Goal: Transaction & Acquisition: Purchase product/service

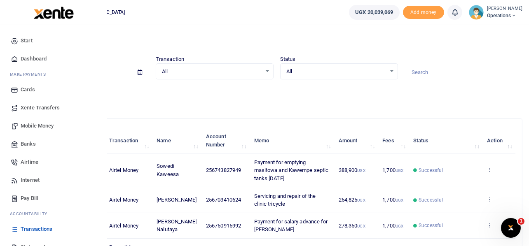
click at [35, 126] on span "Mobile Money" at bounding box center [37, 126] width 33 height 8
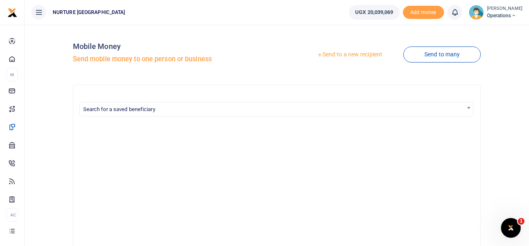
click at [356, 55] on link "Send to a new recipient" at bounding box center [349, 54] width 107 height 15
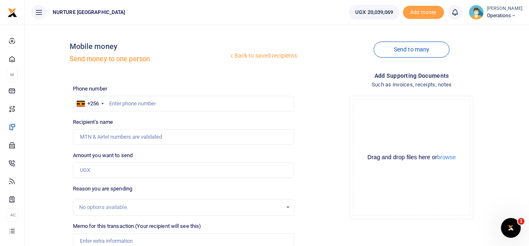
click at [150, 106] on div at bounding box center [264, 123] width 529 height 246
click at [137, 101] on input "text" at bounding box center [184, 104] width 222 height 16
paste input "705 281 060"
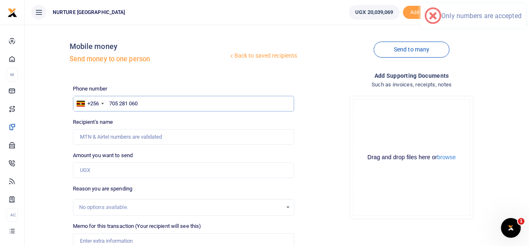
click at [131, 103] on input "705 281 060" at bounding box center [184, 104] width 222 height 16
click at [119, 102] on input "705 281060" at bounding box center [184, 104] width 222 height 16
drag, startPoint x: 139, startPoint y: 103, endPoint x: 106, endPoint y: 91, distance: 35.6
click at [107, 91] on div "Phone number +256 Uganda +256 70 281060 Phone is required." at bounding box center [184, 98] width 222 height 27
paste input "5 281"
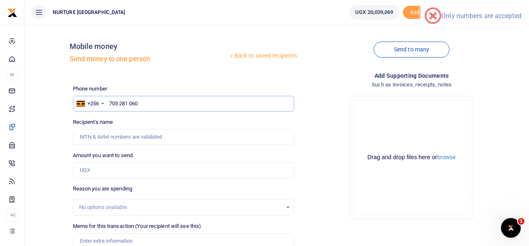
click at [119, 104] on input "705 281 060" at bounding box center [184, 104] width 222 height 16
click at [128, 103] on input "705281 060" at bounding box center [184, 104] width 222 height 16
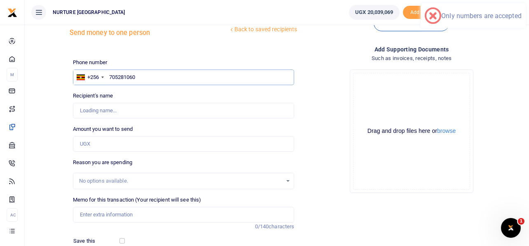
scroll to position [41, 0]
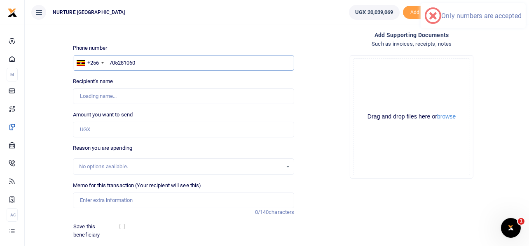
type input "705281060"
click at [104, 131] on input "Amount you want to send" at bounding box center [184, 130] width 222 height 16
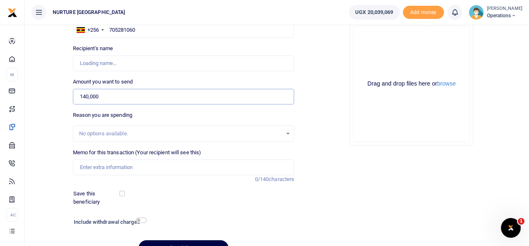
scroll to position [118, 0]
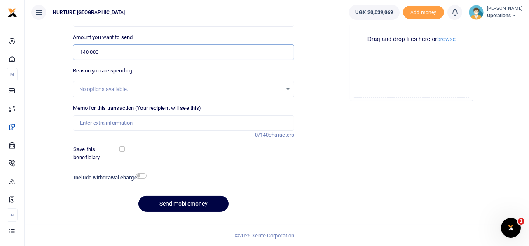
type input "140,000"
click at [125, 125] on input "Memo for this transaction (Your recipient will see this)" at bounding box center [184, 123] width 222 height 16
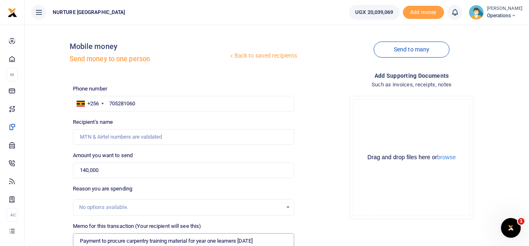
scroll to position [0, 0]
type input "Payment to procure carpentry training material for year one learners Aug 25"
click at [142, 102] on input "705281060" at bounding box center [184, 104] width 222 height 16
type input "705281060"
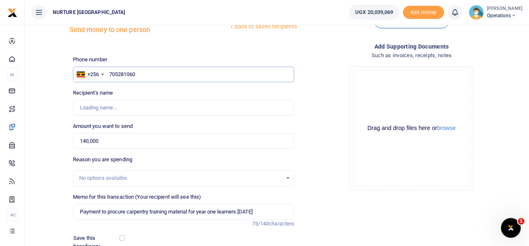
scroll to position [82, 0]
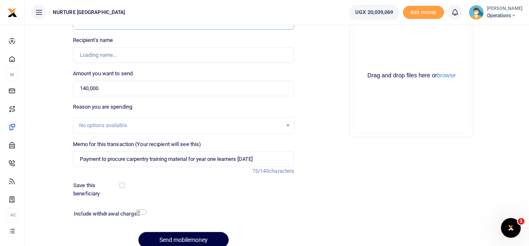
type input "Sula Makumbi"
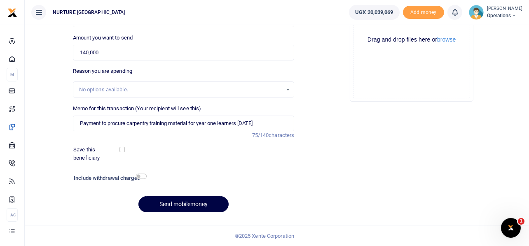
scroll to position [118, 0]
click at [324, 93] on div "Drop your files here Drag and drop files here or browse Powered by Uppy" at bounding box center [412, 39] width 222 height 137
click at [187, 123] on input "Payment to procure carpentry training material for year one learners Aug 25" at bounding box center [184, 123] width 222 height 16
click at [142, 175] on input "checkbox" at bounding box center [141, 175] width 11 height 5
checkbox input "true"
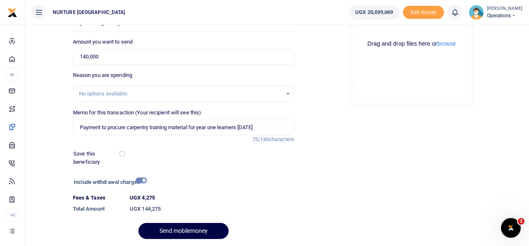
scroll to position [141, 0]
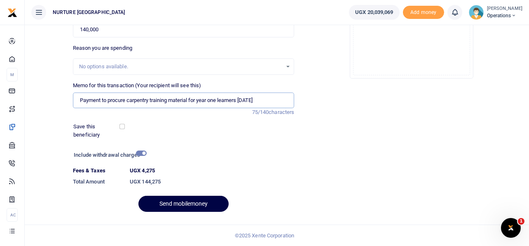
click at [205, 101] on input "Payment to procure carpentry training material for year one learners Aug 25" at bounding box center [184, 101] width 222 height 16
click at [207, 204] on button "Send mobilemoney" at bounding box center [183, 204] width 90 height 16
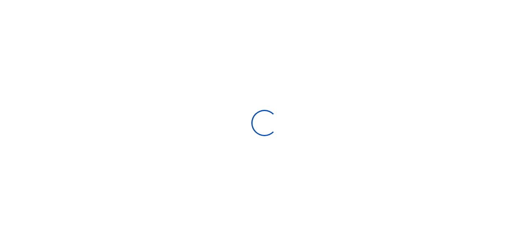
select select
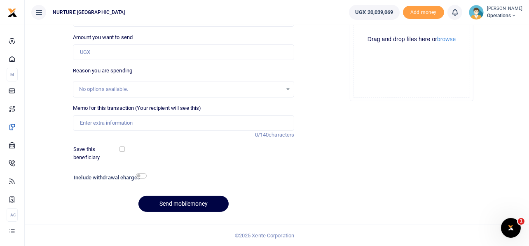
click at [326, 72] on div "Drop your files here Drag and drop files here or browse Powered by Uppy" at bounding box center [412, 39] width 222 height 137
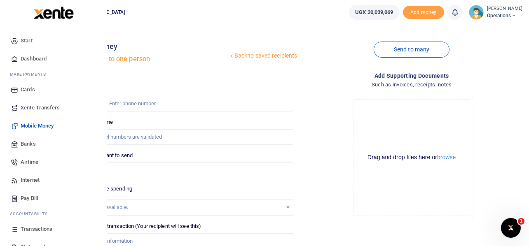
click at [33, 161] on span "Airtime" at bounding box center [30, 162] width 18 height 8
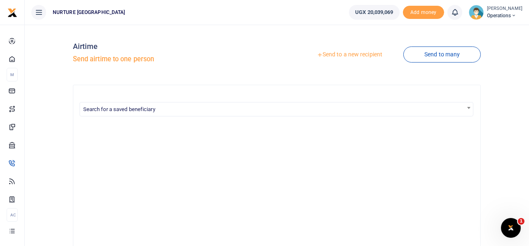
click at [353, 56] on link "Send to a new recipient" at bounding box center [349, 54] width 107 height 15
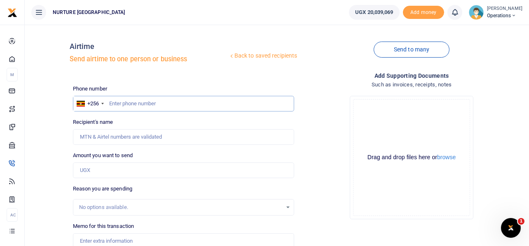
click at [143, 103] on input "text" at bounding box center [184, 104] width 222 height 16
type input "700100661"
click at [129, 175] on input "Amount you want to send" at bounding box center [184, 171] width 222 height 16
type input "100"
type input "Majwega Christopher"
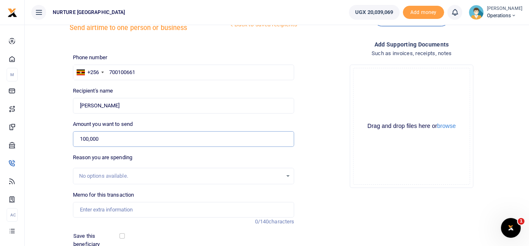
scroll to position [82, 0]
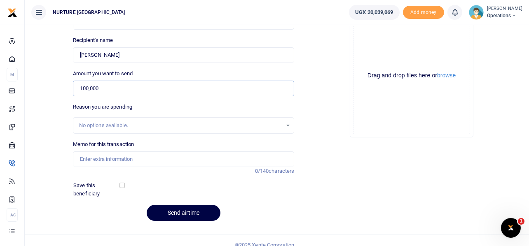
type input "100,000"
click at [151, 159] on input "Memo for this transaction" at bounding box center [184, 160] width 222 height 16
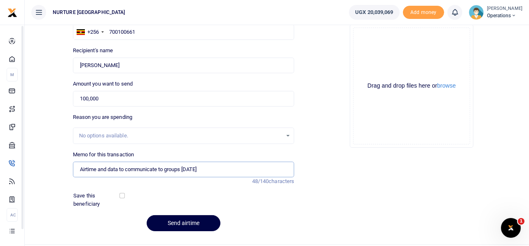
scroll to position [0, 0]
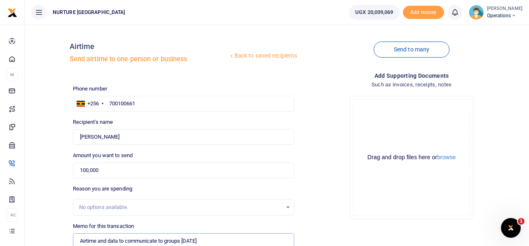
type input "Airtime and data to communicate to groups Aug 25"
click at [128, 105] on input "700100661" at bounding box center [184, 104] width 222 height 16
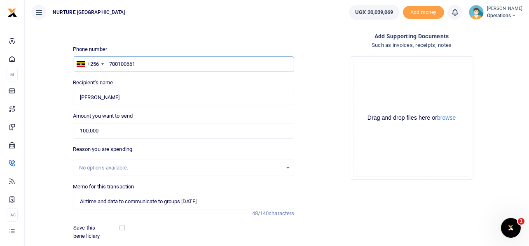
scroll to position [91, 0]
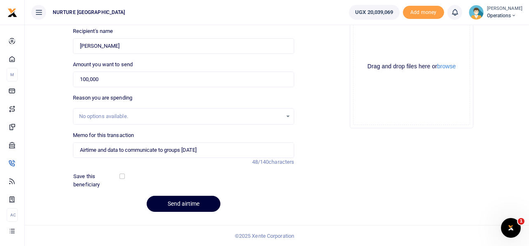
click at [191, 204] on button "Send airtime" at bounding box center [184, 204] width 74 height 16
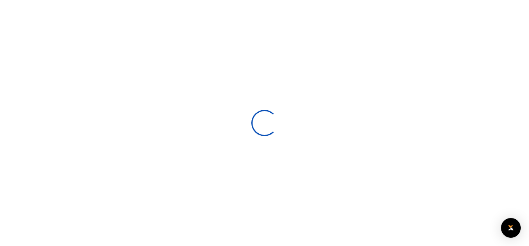
select select
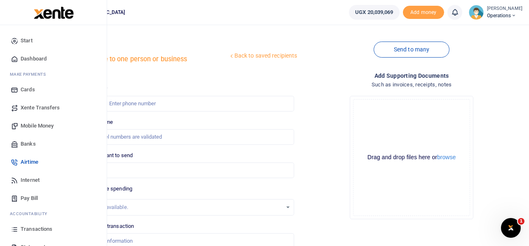
click at [35, 126] on span "Mobile Money" at bounding box center [37, 126] width 33 height 8
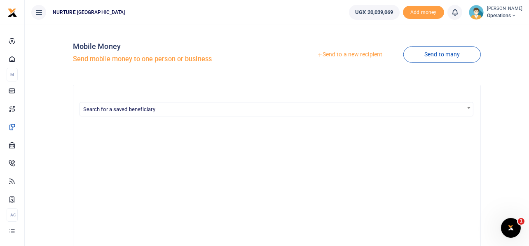
click at [358, 55] on link "Send to a new recipient" at bounding box center [349, 54] width 107 height 15
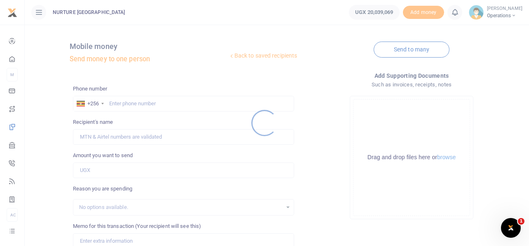
click at [164, 104] on div at bounding box center [264, 123] width 529 height 246
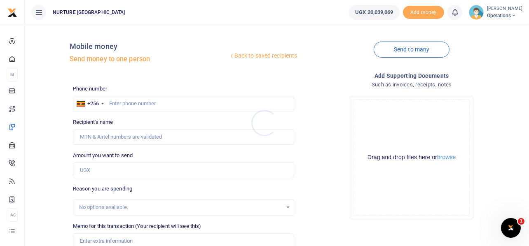
click at [116, 89] on div at bounding box center [264, 123] width 529 height 246
click at [136, 103] on input "text" at bounding box center [184, 104] width 222 height 16
paste input "700100661"
type input "700100661"
click at [95, 166] on input "Amount you want to send" at bounding box center [184, 171] width 222 height 16
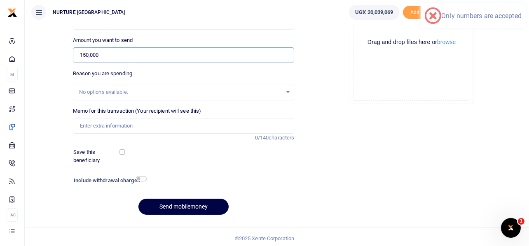
scroll to position [118, 0]
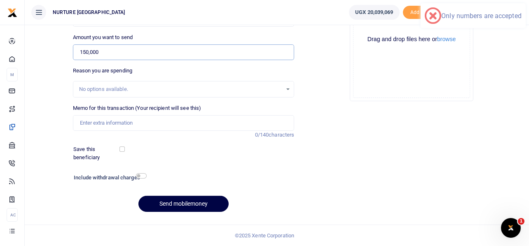
type input "150,000"
click at [124, 125] on input "Memo for this transaction (Your recipient will see this)" at bounding box center [184, 123] width 222 height 16
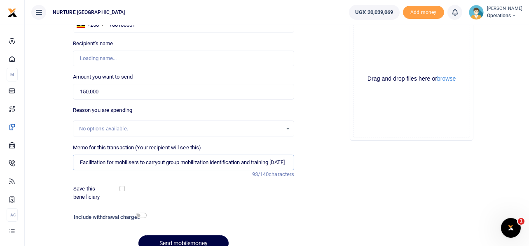
scroll to position [36, 0]
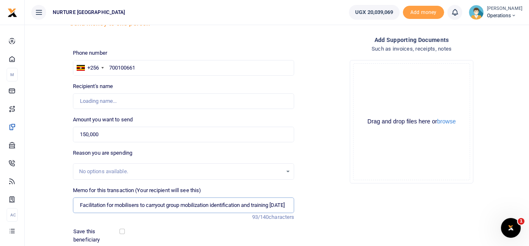
type input "Facilitation for mobilisers to carryout group mobilization identification and t…"
click at [149, 65] on input "700100661" at bounding box center [184, 68] width 222 height 16
type input "700100661"
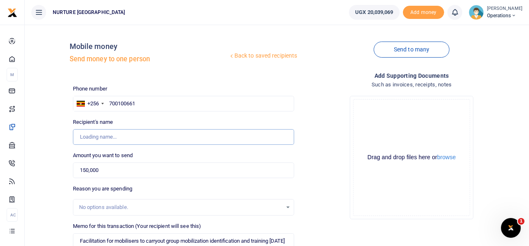
click at [127, 138] on input "Recipient's name" at bounding box center [184, 137] width 222 height 16
type input "christop"
drag, startPoint x: 103, startPoint y: 138, endPoint x: 71, endPoint y: 130, distance: 33.6
click at [71, 130] on div "Recipient's name christop Name is required." at bounding box center [184, 131] width 228 height 27
click at [128, 109] on input "700100661" at bounding box center [184, 104] width 222 height 16
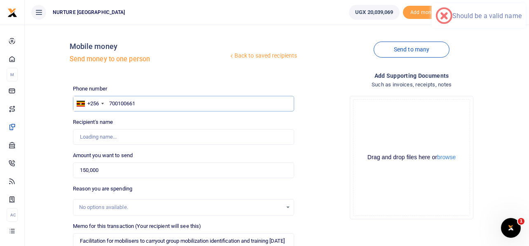
click at [138, 100] on input "700100661" at bounding box center [184, 104] width 222 height 16
click at [110, 101] on input "700100661" at bounding box center [184, 104] width 222 height 16
click at [141, 105] on input "700100661" at bounding box center [184, 104] width 222 height 16
type input "700100661"
click at [299, 80] on div "Add supporting Documents Such as invoices, receipts, notes Drop your files here…" at bounding box center [411, 204] width 228 height 266
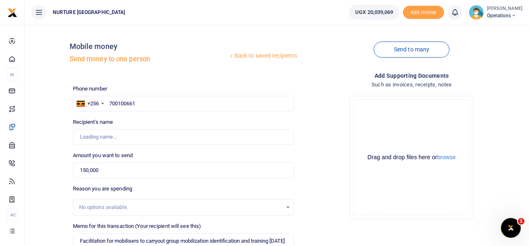
type input "Majwega Christopher"
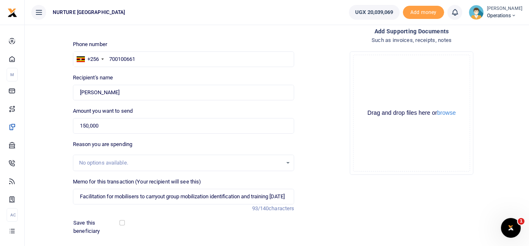
scroll to position [118, 0]
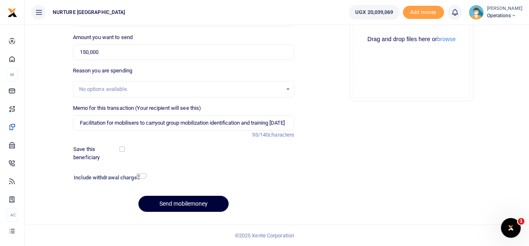
click at [185, 204] on button "Send mobilemoney" at bounding box center [183, 204] width 90 height 16
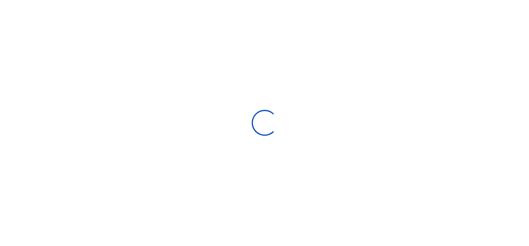
scroll to position [117, 0]
select select
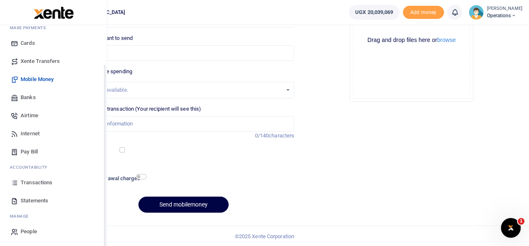
scroll to position [47, 0]
click at [30, 133] on span "Internet" at bounding box center [30, 133] width 19 height 8
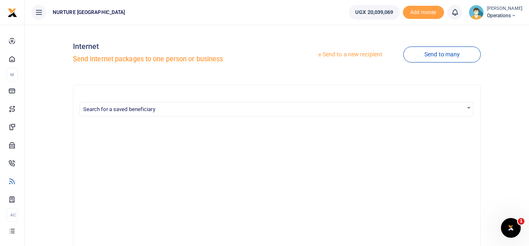
click at [357, 56] on link "Send to a new recipient" at bounding box center [349, 54] width 107 height 15
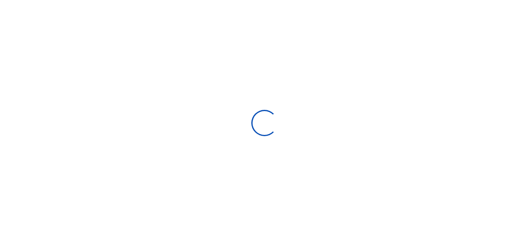
select select
select select "Loading bundles"
select select
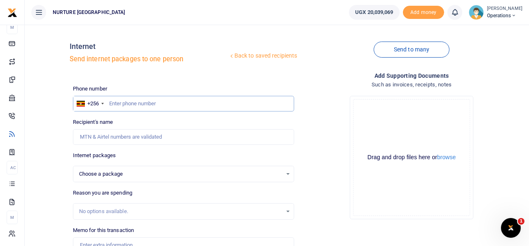
click at [238, 100] on input "text" at bounding box center [184, 104] width 222 height 16
type input "757741376"
select select
type input "Ivan Mujuzi"
click at [157, 105] on input "757741376" at bounding box center [184, 104] width 222 height 16
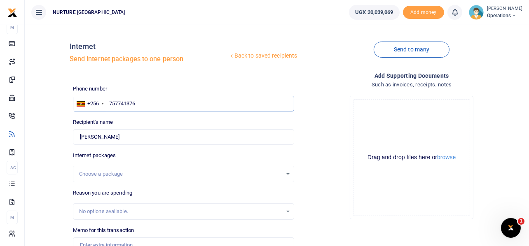
click at [157, 105] on input "757741376" at bounding box center [184, 104] width 222 height 16
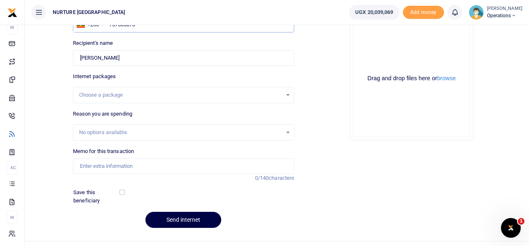
scroll to position [82, 0]
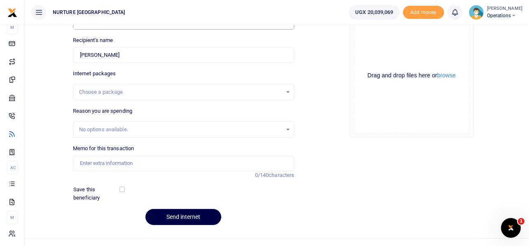
type input "757505873"
click at [287, 91] on div "Choose a package" at bounding box center [183, 92] width 221 height 9
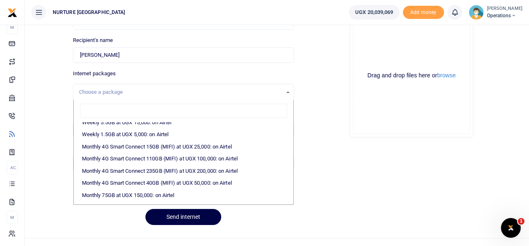
scroll to position [124, 0]
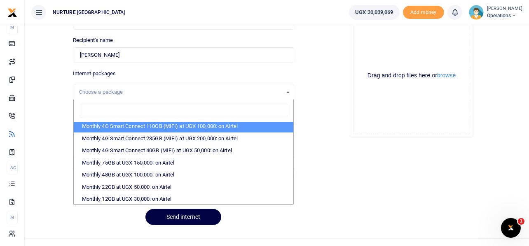
click at [170, 127] on li "Monthly 4G Smart Connect 110GB (MIFI) at UGX 100,000: on Airtel" at bounding box center [184, 126] width 220 height 12
select select "bOgthpMmaC1ZLyOYxyMBhyoFgzYRJ+Y7LKMECHiZT2c="
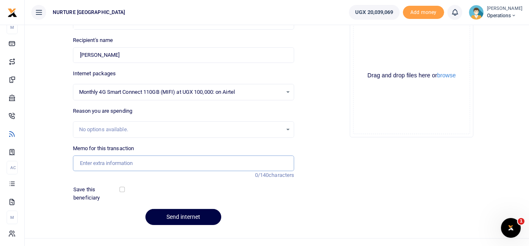
click at [145, 164] on input "Memo for this transaction" at bounding box center [184, 164] width 222 height 16
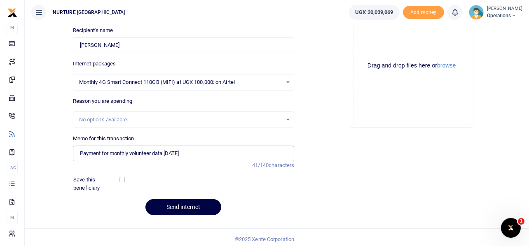
scroll to position [95, 0]
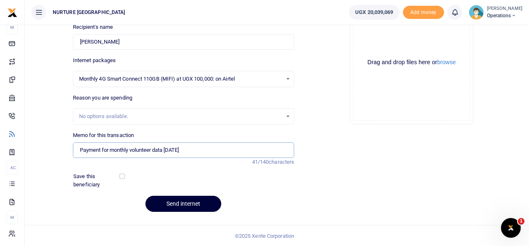
type input "Payment for monthly volunteer data [DATE]"
click at [199, 202] on button "Send internet" at bounding box center [183, 204] width 76 height 16
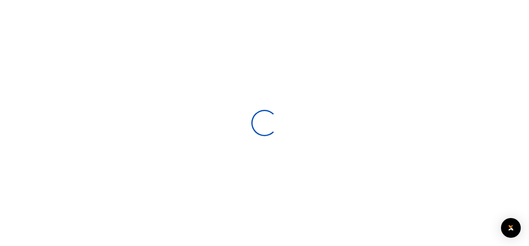
select select
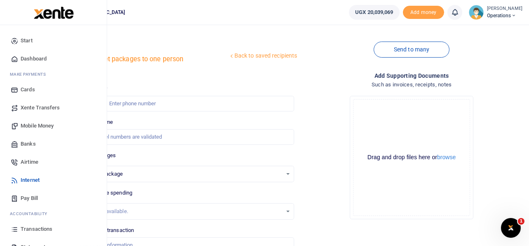
click at [42, 125] on span "Mobile Money" at bounding box center [37, 126] width 33 height 8
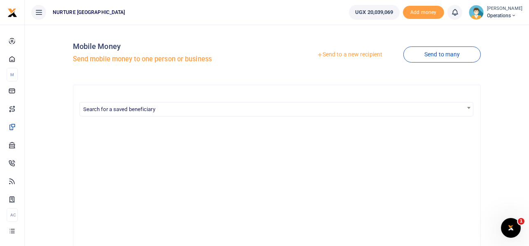
click at [344, 56] on link "Send to a new recipient" at bounding box center [349, 54] width 107 height 15
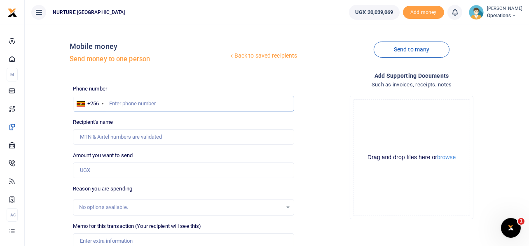
click at [180, 103] on input "text" at bounding box center [184, 104] width 222 height 16
type input "757741376"
click at [130, 167] on input "Amount you want to send" at bounding box center [184, 171] width 222 height 16
type input "6"
type input "[PERSON_NAME]"
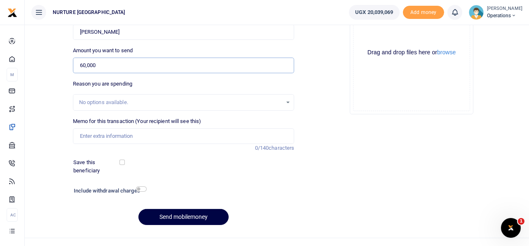
scroll to position [118, 0]
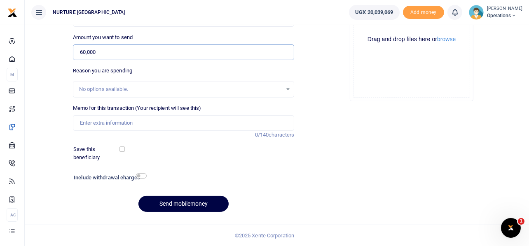
type input "60,000"
click at [169, 123] on input "Memo for this transaction (Your recipient will see this)" at bounding box center [184, 123] width 222 height 16
type input "Payment for airport pickup for volunteers Aug 25"
click at [145, 177] on input "checkbox" at bounding box center [141, 175] width 11 height 5
checkbox input "true"
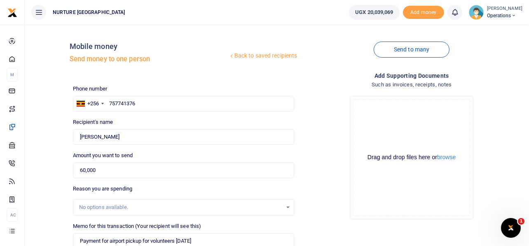
scroll to position [141, 0]
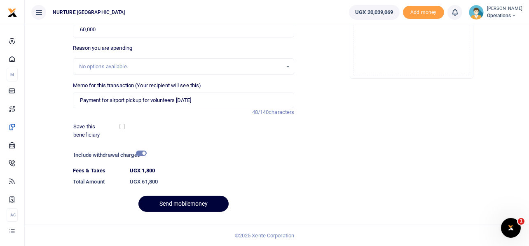
click at [181, 201] on button "Send mobilemoney" at bounding box center [183, 204] width 90 height 16
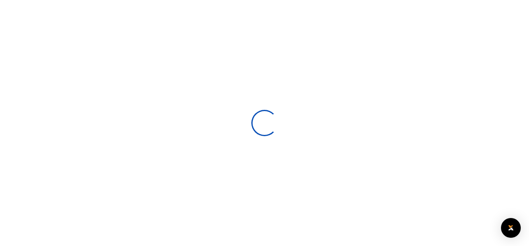
select select
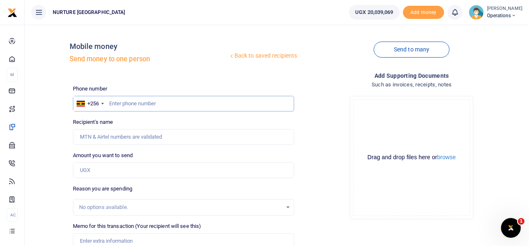
click at [162, 102] on input "text" at bounding box center [184, 104] width 222 height 16
type input "757741376"
click at [123, 170] on input "Amount you want to send" at bounding box center [184, 171] width 222 height 16
type input "[PERSON_NAME]"
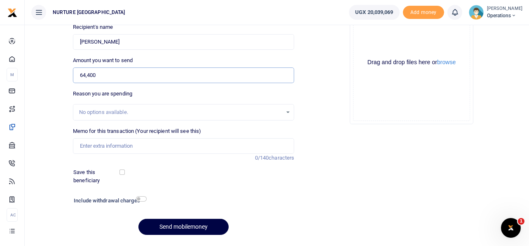
scroll to position [118, 0]
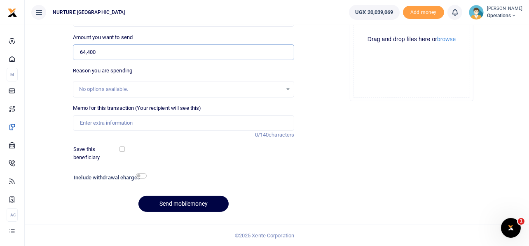
type input "64,400"
click at [169, 125] on input "Memo for this transaction (Your recipient will see this)" at bounding box center [184, 123] width 222 height 16
type input "Payment for printing special needs teachers work packs"
click at [140, 175] on input "checkbox" at bounding box center [141, 175] width 11 height 5
checkbox input "true"
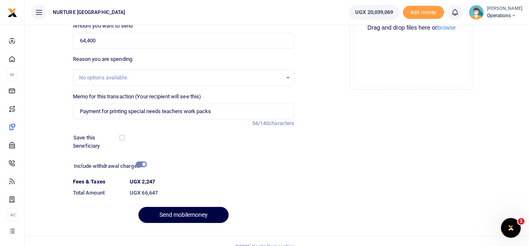
scroll to position [141, 0]
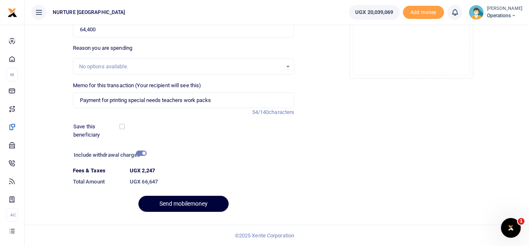
click at [194, 204] on button "Send mobilemoney" at bounding box center [183, 204] width 90 height 16
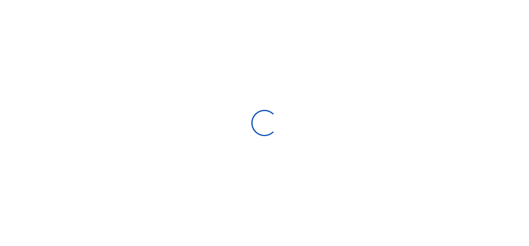
select select
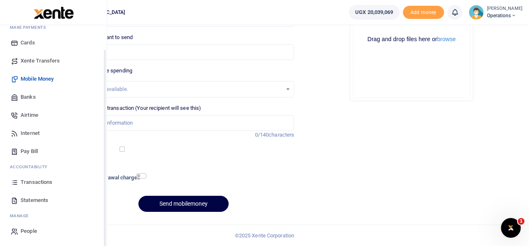
scroll to position [47, 0]
click at [39, 181] on span "Transactions" at bounding box center [37, 182] width 32 height 8
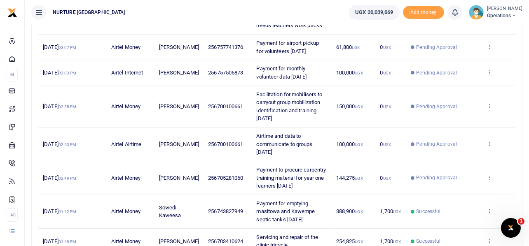
scroll to position [165, 0]
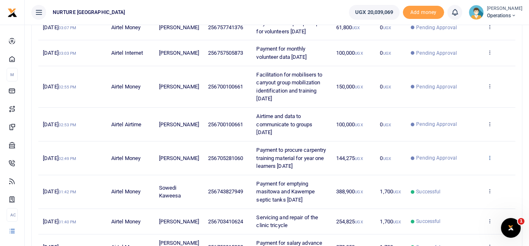
click at [490, 158] on icon at bounding box center [489, 158] width 5 height 6
click at [460, 188] on link "Send again" at bounding box center [459, 191] width 65 height 12
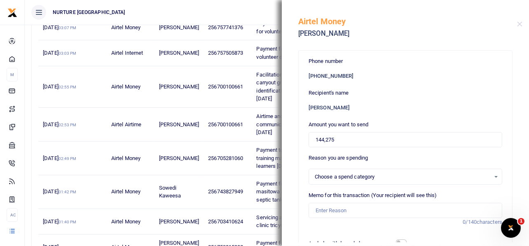
select select
click at [347, 139] on input "144,275" at bounding box center [405, 140] width 194 height 16
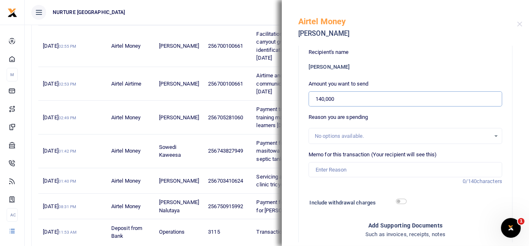
scroll to position [220, 0]
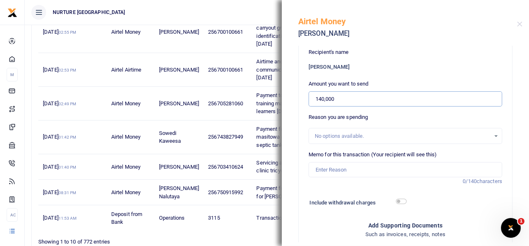
type input "140,000"
drag, startPoint x: 250, startPoint y: 93, endPoint x: 281, endPoint y: 110, distance: 35.2
click at [281, 110] on td "Payment to procure carpentry training material for year one learners [DATE]" at bounding box center [291, 104] width 79 height 34
copy span "Payment to procure carpentry training material for year one learners Au"
click at [347, 170] on input "Memo for this transaction (Your recipient will see this)" at bounding box center [405, 170] width 194 height 16
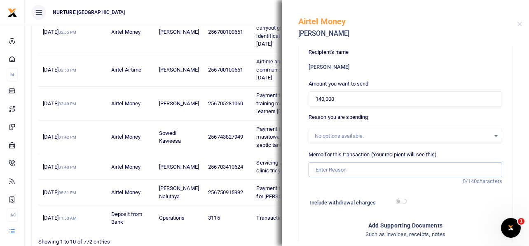
paste input "Payment to procure carpentry training material for year one learners Au"
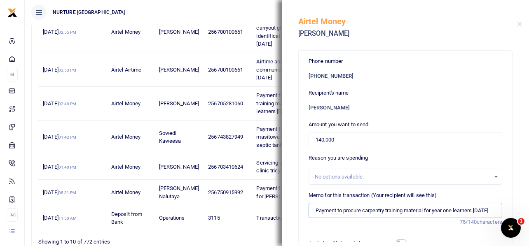
type input "Payment to procure carpentry training material for year one learners [DATE]"
drag, startPoint x: 340, startPoint y: 138, endPoint x: 316, endPoint y: 139, distance: 24.3
click at [316, 139] on input "140,000" at bounding box center [405, 140] width 194 height 16
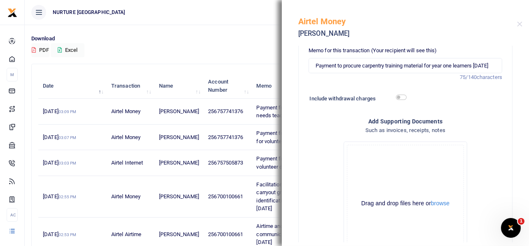
scroll to position [124, 0]
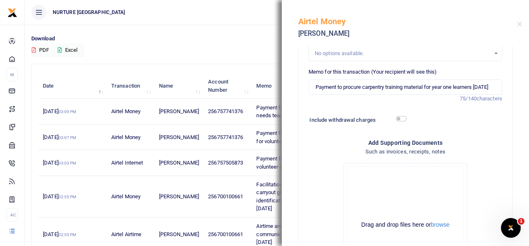
type input "100,000"
click at [399, 117] on input "checkbox" at bounding box center [401, 118] width 11 height 5
checkbox input "true"
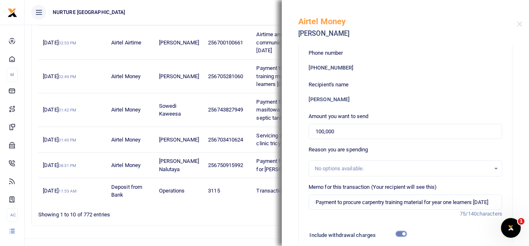
scroll to position [0, 0]
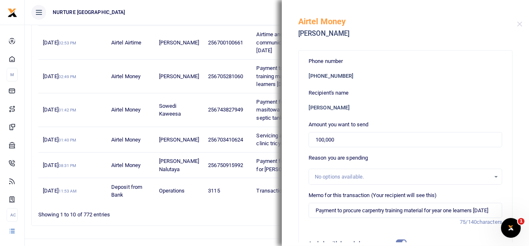
click at [511, 70] on div "Phone number +256 705281060 Recipient's name Sula Makumbi Amount you want to se…" at bounding box center [405, 144] width 247 height 197
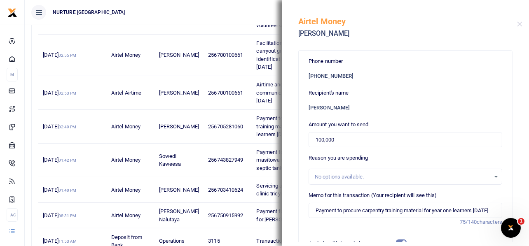
scroll to position [261, 0]
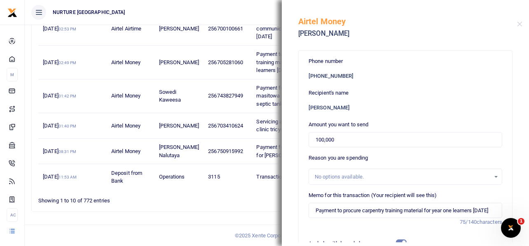
click at [513, 88] on div "Phone number +256 705281060 Recipient's name Sula Makumbi Amount you want to se…" at bounding box center [405, 144] width 247 height 197
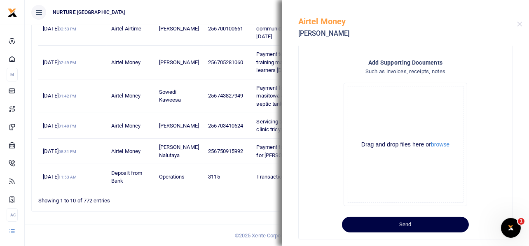
scroll to position [239, 0]
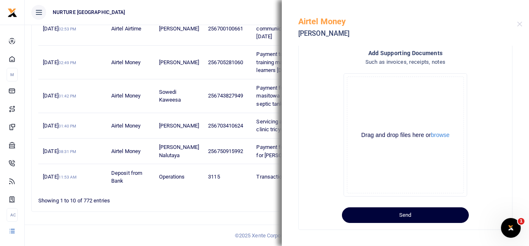
click at [411, 213] on button "Send" at bounding box center [405, 216] width 127 height 16
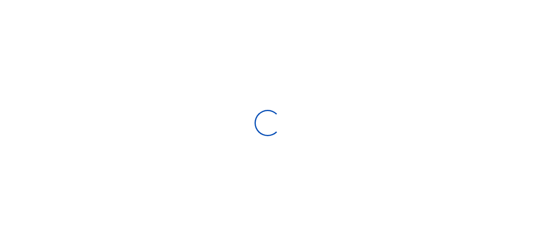
select select
type input "[DATE] - [DATE]"
select select
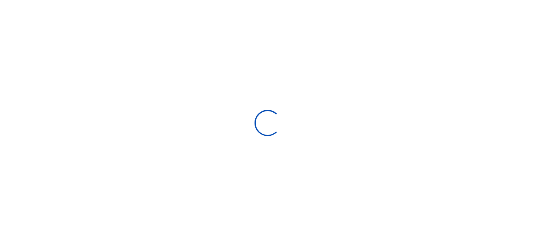
type input "[DATE] - [DATE]"
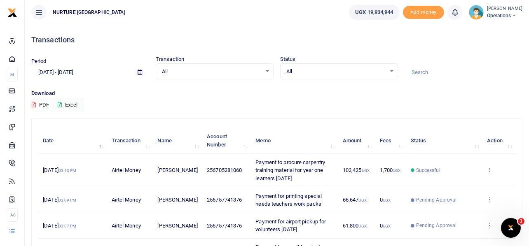
drag, startPoint x: 471, startPoint y: 40, endPoint x: 446, endPoint y: 35, distance: 25.6
click at [472, 40] on h4 "Transactions" at bounding box center [276, 39] width 491 height 9
click at [423, 31] on div "Transactions" at bounding box center [276, 40] width 491 height 30
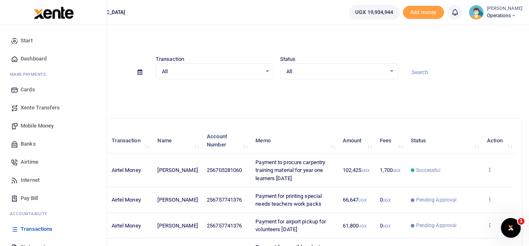
click at [40, 125] on span "Mobile Money" at bounding box center [37, 126] width 33 height 8
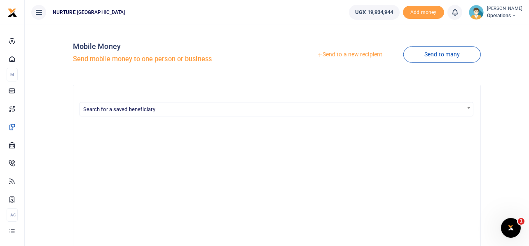
click at [349, 52] on link "Send to a new recipient" at bounding box center [349, 54] width 107 height 15
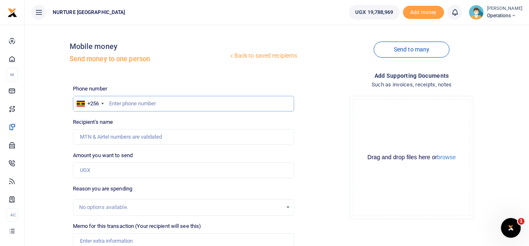
click at [134, 103] on input "text" at bounding box center [184, 104] width 222 height 16
type input "703147718"
type input "Robert Ssempokwe"
type input "703147718"
click at [125, 171] on input "Amount you want to send" at bounding box center [184, 171] width 222 height 16
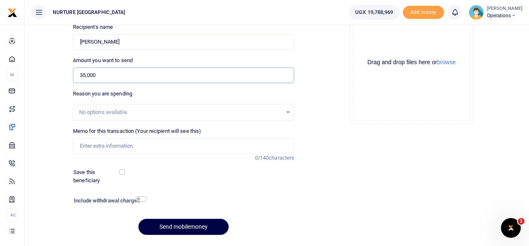
scroll to position [118, 0]
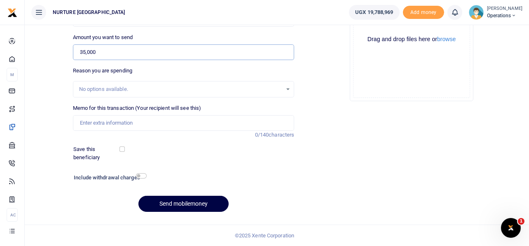
type input "35,000"
click at [141, 122] on input "Memo for this transaction (Your recipient will see this)" at bounding box center [184, 123] width 222 height 16
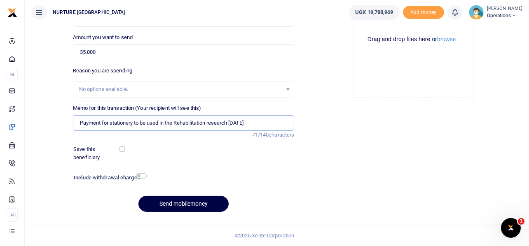
click at [234, 124] on input "Payment for stationery to be used in the Rehabilitation research aug 25" at bounding box center [184, 123] width 222 height 16
click at [251, 124] on input "Payment for stationery to be used in the Rehabilitation research Aug 25" at bounding box center [184, 123] width 222 height 16
type input "Payment for stationery to be used in the Rehabilitation research Aug 25"
click at [144, 176] on input "checkbox" at bounding box center [141, 175] width 11 height 5
checkbox input "true"
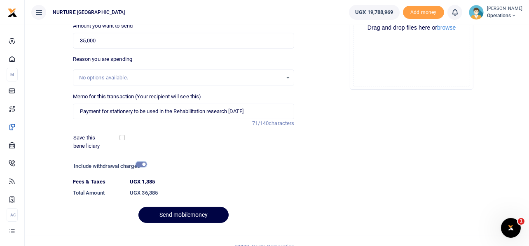
scroll to position [141, 0]
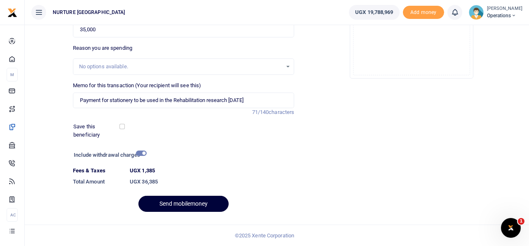
click at [206, 206] on button "Send mobilemoney" at bounding box center [183, 204] width 90 height 16
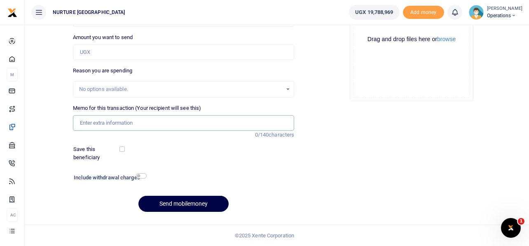
click at [105, 123] on input "Memo for this transaction (Your recipient will see this)" at bounding box center [184, 123] width 222 height 16
paste input "Payment for stationery to be used in the Rehabilitation research Aug 25"
drag, startPoint x: 110, startPoint y: 123, endPoint x: 165, endPoint y: 125, distance: 54.4
click at [165, 125] on input "Payment for stationery to be used in the Rehabilitation research Aug 25" at bounding box center [184, 123] width 222 height 16
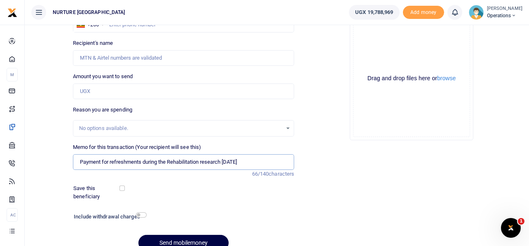
scroll to position [77, 0]
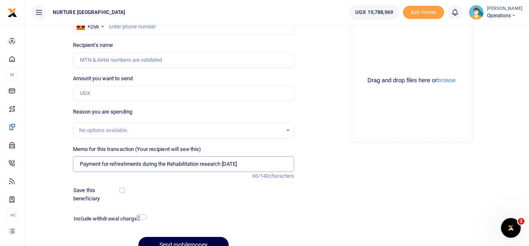
type input "Payment for refreshments during the Rehabilitation research Aug 25"
click at [105, 92] on input "Amount you want to send" at bounding box center [184, 94] width 222 height 16
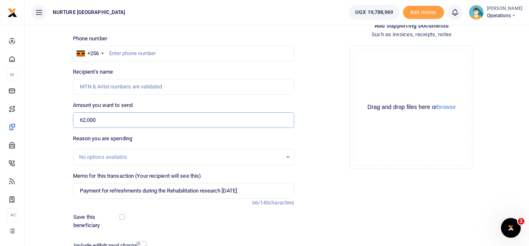
scroll to position [36, 0]
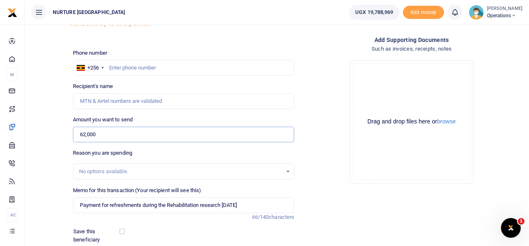
type input "62,000"
click at [126, 66] on input "text" at bounding box center [184, 68] width 222 height 16
click at [136, 67] on input "text" at bounding box center [184, 68] width 222 height 16
paste input "256200949598"
type input "256200949598"
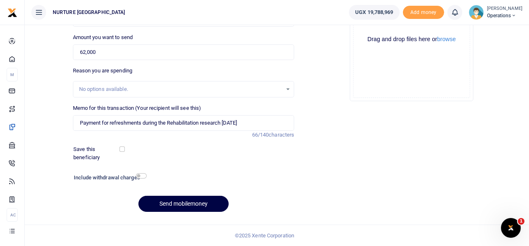
type input "Robert Nsubuga"
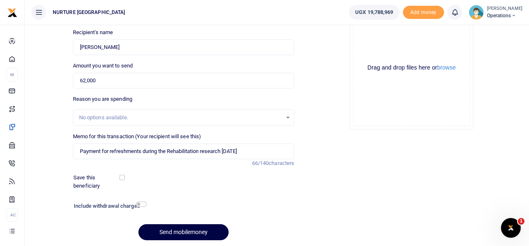
scroll to position [77, 0]
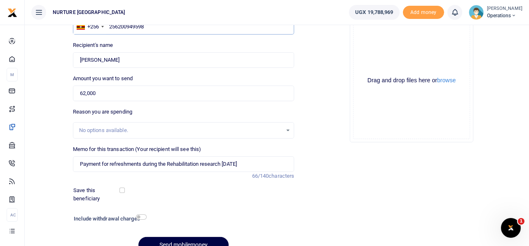
type input "256200949598"
click at [142, 216] on input "checkbox" at bounding box center [141, 217] width 11 height 5
checkbox input "true"
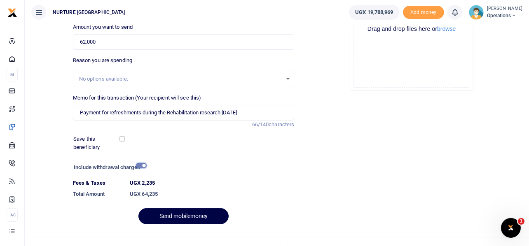
scroll to position [141, 0]
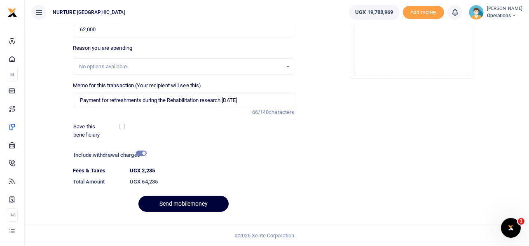
click at [186, 200] on button "Send mobilemoney" at bounding box center [183, 204] width 90 height 16
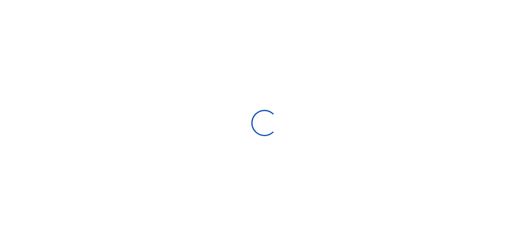
select select
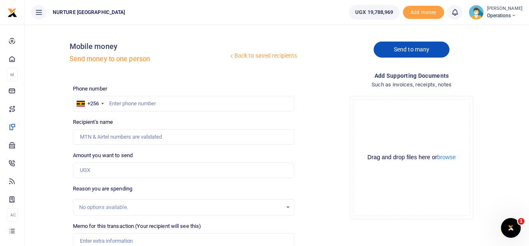
click at [423, 45] on link "Send to many" at bounding box center [412, 50] width 76 height 16
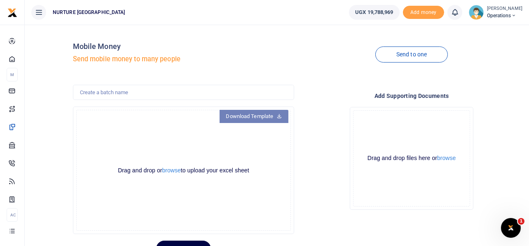
click at [255, 118] on link "Download Template" at bounding box center [254, 116] width 69 height 13
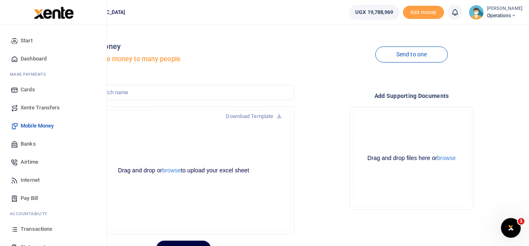
click at [31, 162] on span "Airtime" at bounding box center [30, 162] width 18 height 8
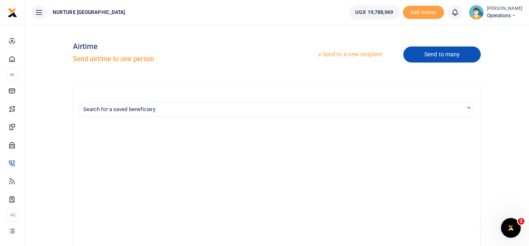
click at [437, 56] on link "Send to many" at bounding box center [441, 55] width 77 height 16
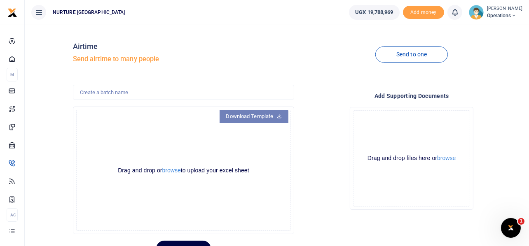
click at [255, 115] on link "Download Template" at bounding box center [254, 116] width 69 height 13
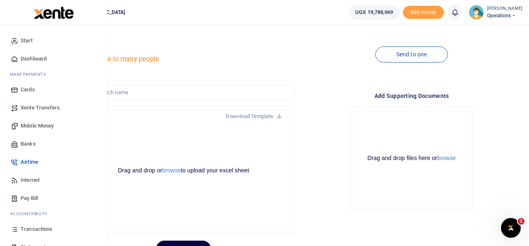
click at [36, 125] on span "Mobile Money" at bounding box center [37, 126] width 33 height 8
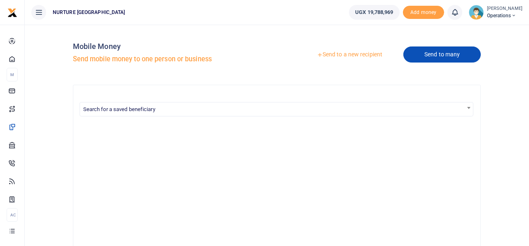
click at [443, 56] on link "Send to many" at bounding box center [441, 55] width 77 height 16
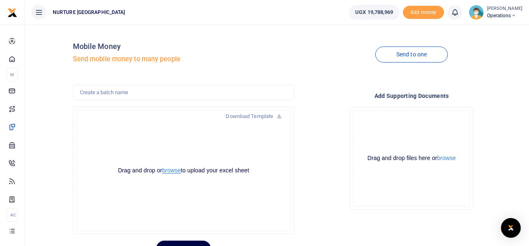
click at [174, 171] on button "browse" at bounding box center [171, 171] width 19 height 6
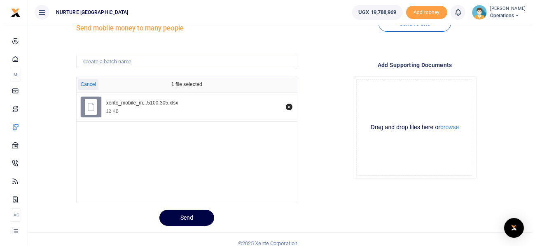
scroll to position [39, 0]
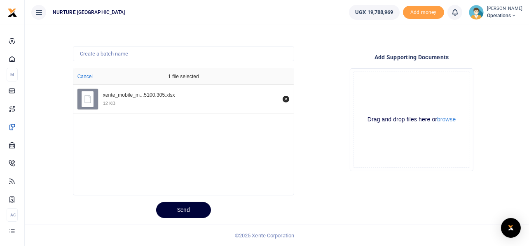
click at [185, 209] on button "Send" at bounding box center [183, 210] width 55 height 16
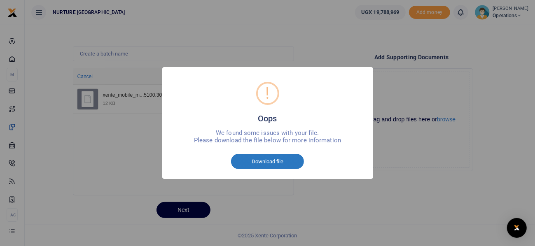
click at [274, 163] on button "Download file" at bounding box center [267, 162] width 73 height 16
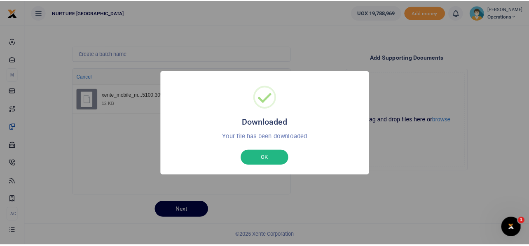
scroll to position [0, 0]
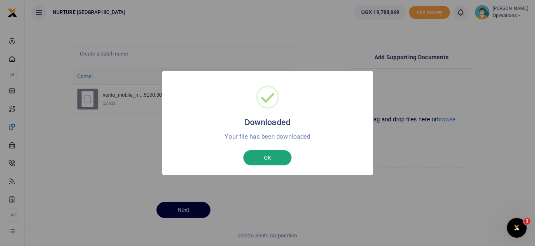
click at [274, 159] on button "OK" at bounding box center [267, 158] width 48 height 16
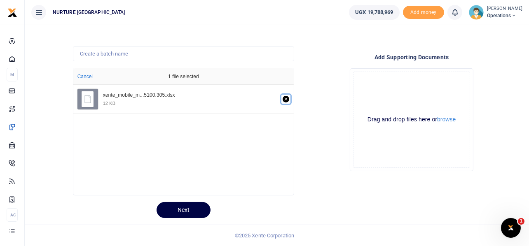
click at [284, 99] on icon "Remove file" at bounding box center [286, 99] width 7 height 7
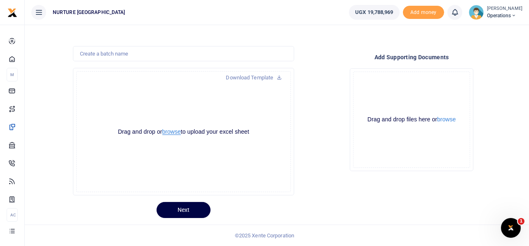
click at [173, 133] on button "browse" at bounding box center [171, 132] width 19 height 6
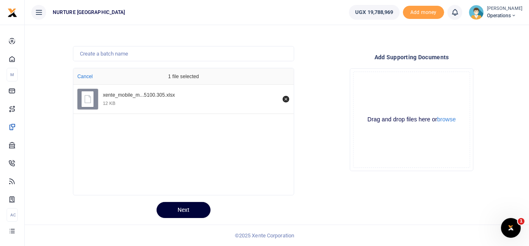
click at [178, 208] on button "Next" at bounding box center [183, 210] width 54 height 16
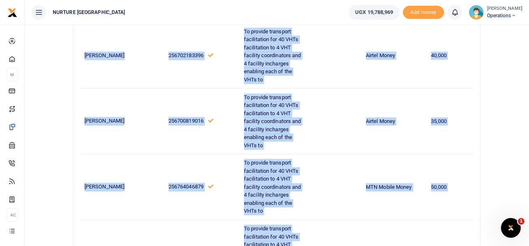
scroll to position [3033, 0]
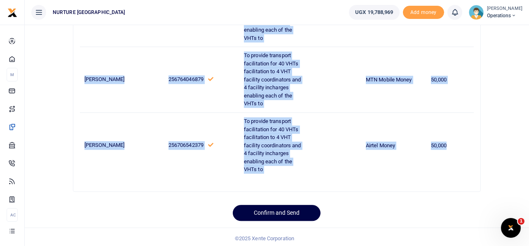
drag, startPoint x: 84, startPoint y: 149, endPoint x: 452, endPoint y: 141, distance: 367.9
copy tbody "Joyce Abbo 256784503822 To provide transport facilitation for 40 VHTs facilitat…"
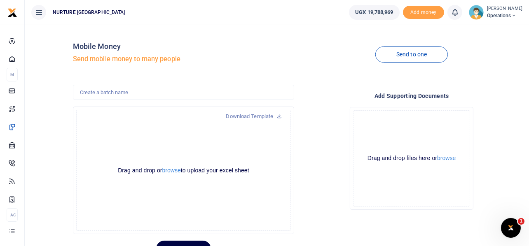
scroll to position [39, 0]
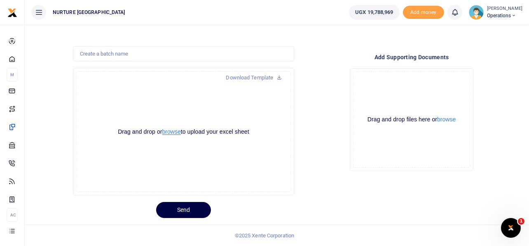
click at [172, 133] on button "browse" at bounding box center [171, 132] width 19 height 6
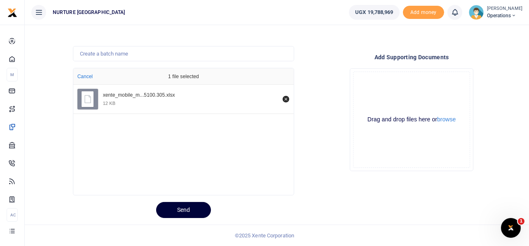
click at [187, 208] on button "Send" at bounding box center [183, 210] width 55 height 16
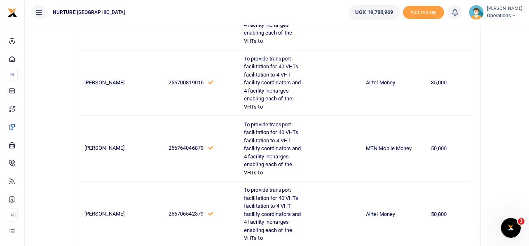
scroll to position [2967, 0]
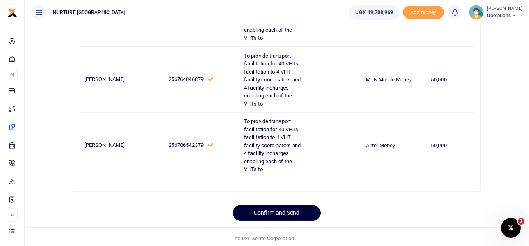
click at [287, 210] on button "Confirm and Send" at bounding box center [277, 213] width 88 height 16
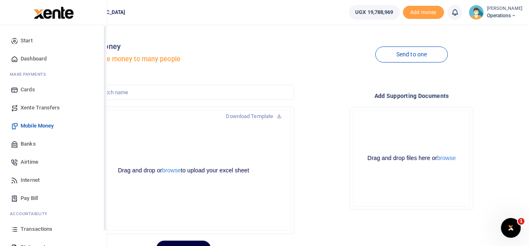
click at [28, 164] on span "Airtime" at bounding box center [30, 162] width 18 height 8
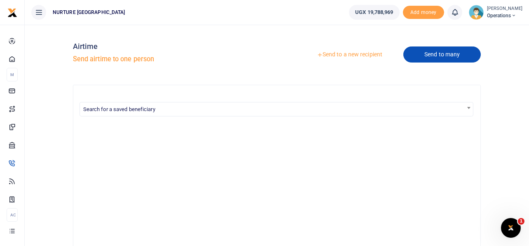
click at [434, 53] on link "Send to many" at bounding box center [441, 55] width 77 height 16
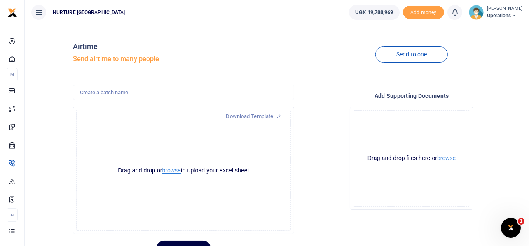
click at [173, 170] on button "browse" at bounding box center [171, 171] width 19 height 6
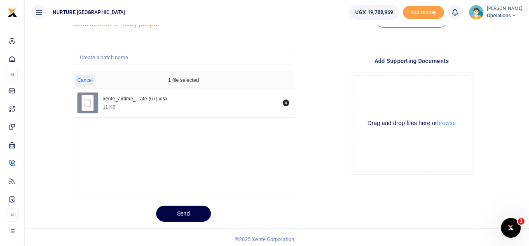
scroll to position [39, 0]
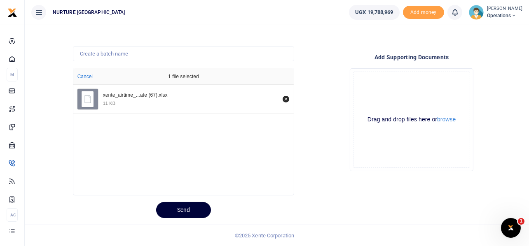
click at [191, 212] on button "Send" at bounding box center [183, 210] width 55 height 16
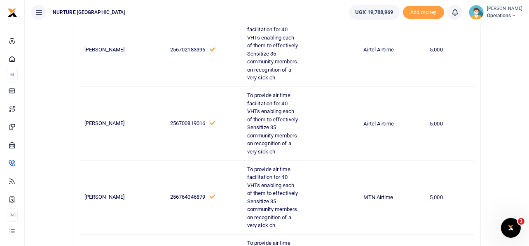
scroll to position [2967, 0]
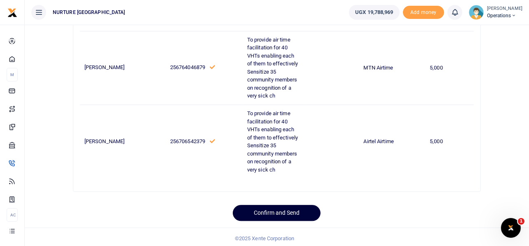
click at [285, 208] on button "Confirm and Send" at bounding box center [277, 213] width 88 height 16
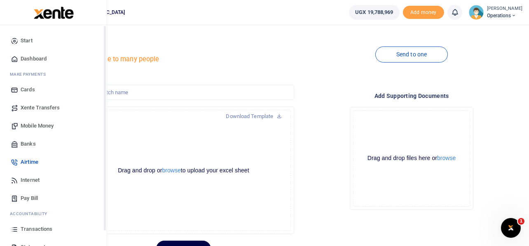
click at [29, 126] on span "Mobile Money" at bounding box center [37, 126] width 33 height 8
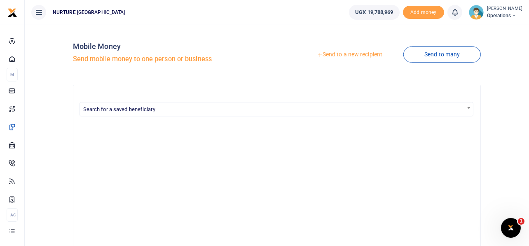
click at [361, 56] on link "Send to a new recipient" at bounding box center [349, 54] width 107 height 15
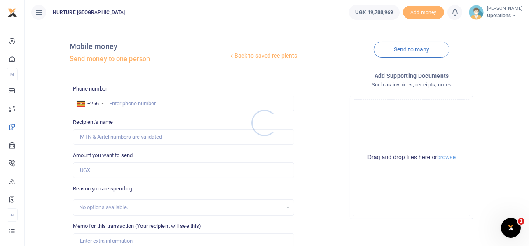
click at [163, 103] on div at bounding box center [264, 123] width 529 height 246
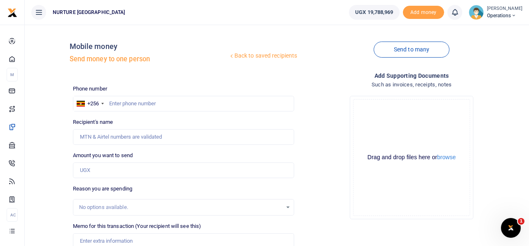
click at [145, 103] on div at bounding box center [264, 123] width 529 height 246
click at [145, 103] on input "text" at bounding box center [184, 104] width 222 height 16
type input "776631801"
type input "Mpanga [PERSON_NAME]"
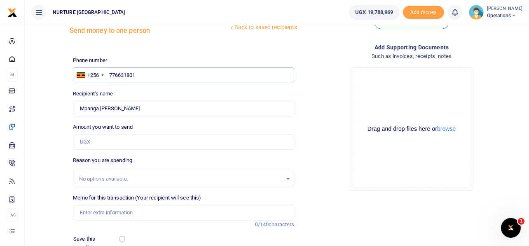
scroll to position [41, 0]
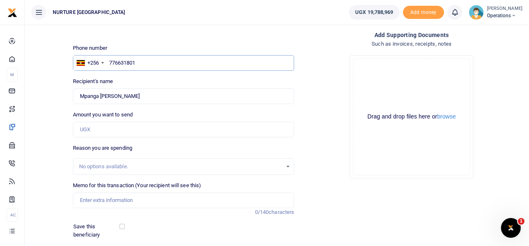
type input "776631801"
click at [110, 130] on input "Amount you want to send" at bounding box center [184, 130] width 222 height 16
click at [114, 130] on input "215,000" at bounding box center [184, 130] width 222 height 16
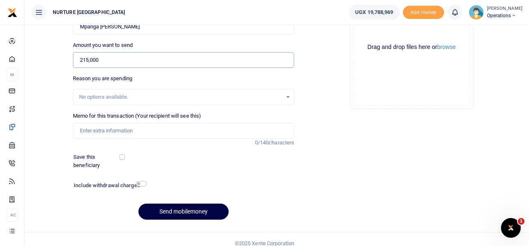
scroll to position [111, 0]
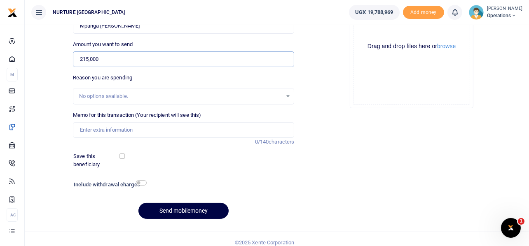
type input "215,000"
click at [114, 130] on input "Memo for this transaction (Your recipient will see this)" at bounding box center [184, 130] width 222 height 16
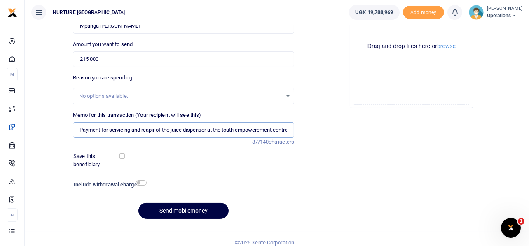
scroll to position [0, 5]
click at [281, 130] on input "Payment for servicing and reapir of the juice dispenser at the touth empowereme…" at bounding box center [184, 130] width 222 height 16
click at [248, 129] on input "Payment for servicing and reapir of the juice dispenser at the touth empowereme…" at bounding box center [184, 130] width 222 height 16
click at [228, 131] on input "Payment for servicing and reapir of the juice dispenser at the touth empowermen…" at bounding box center [184, 130] width 222 height 16
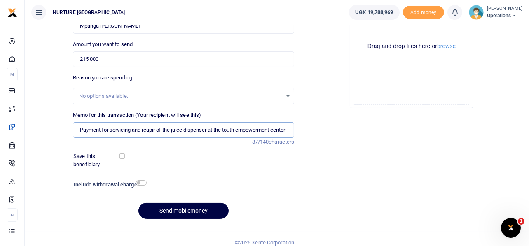
click at [225, 129] on input "Payment for servicing and reapir of the juice dispenser at the touth empowermen…" at bounding box center [184, 130] width 222 height 16
click at [153, 131] on input "Payment for servicing and reapir of the juice dispenser at the youth empowermen…" at bounding box center [184, 130] width 222 height 16
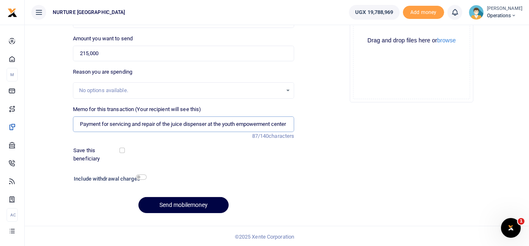
scroll to position [118, 0]
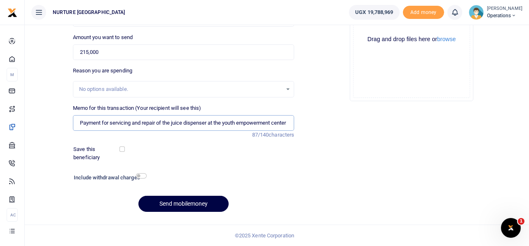
type input "Payment for servicing and repair of the juice dispenser at the youth empowermen…"
click at [144, 177] on input "checkbox" at bounding box center [141, 175] width 11 height 5
checkbox input "true"
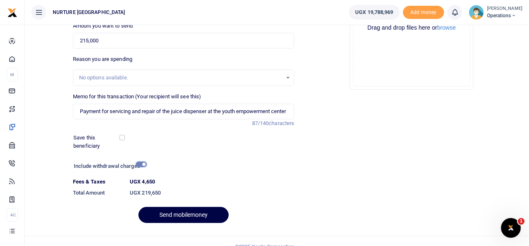
scroll to position [141, 0]
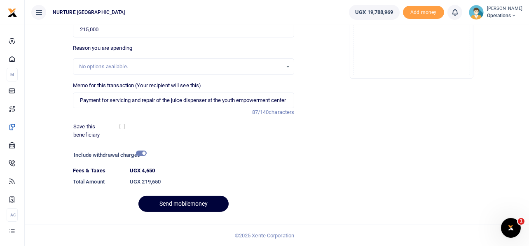
click at [187, 203] on button "Send mobilemoney" at bounding box center [183, 204] width 90 height 16
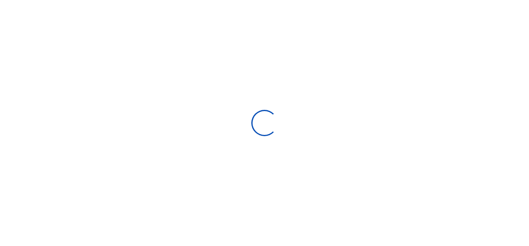
select select
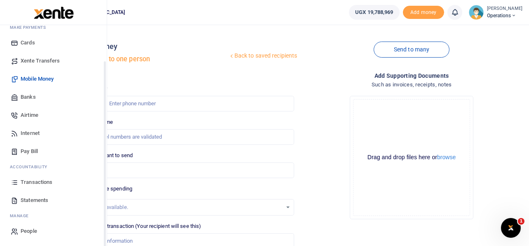
scroll to position [47, 0]
click at [33, 180] on span "Transactions" at bounding box center [37, 182] width 32 height 8
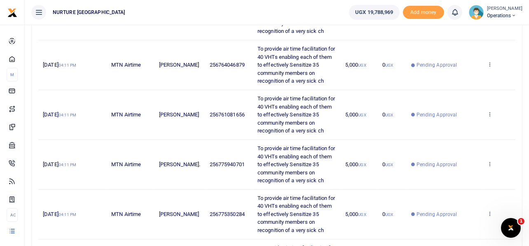
scroll to position [445, 0]
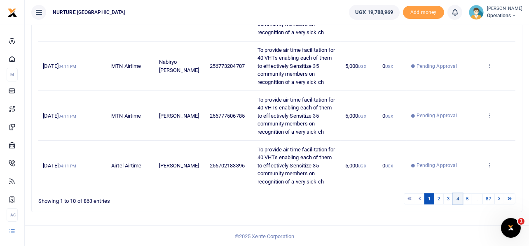
click at [458, 197] on link "4" at bounding box center [458, 199] width 10 height 11
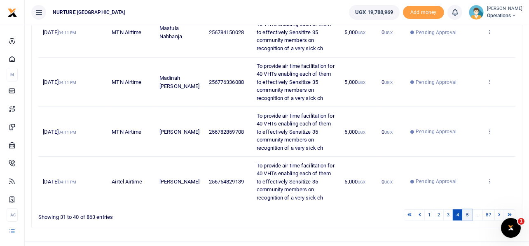
click at [468, 214] on link "5" at bounding box center [467, 215] width 10 height 11
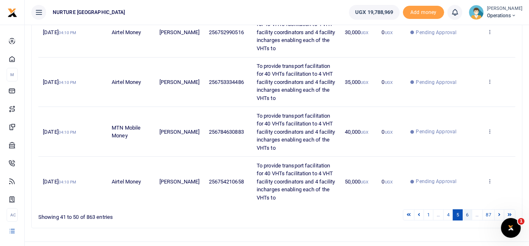
click at [466, 213] on link "6" at bounding box center [467, 215] width 10 height 11
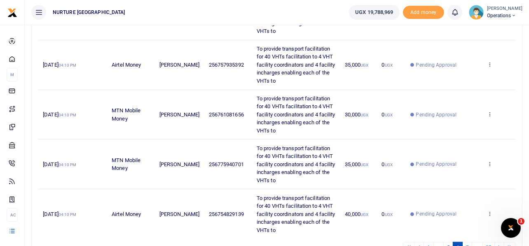
scroll to position [461, 0]
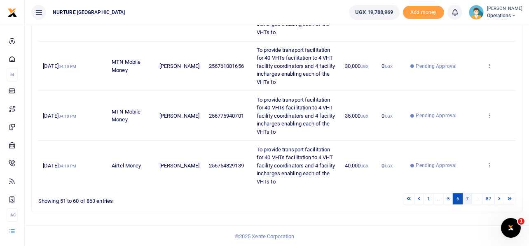
click at [469, 194] on link "7" at bounding box center [467, 199] width 10 height 11
click at [449, 197] on link "6" at bounding box center [448, 199] width 10 height 11
click at [446, 197] on link "5" at bounding box center [448, 199] width 10 height 11
click at [466, 198] on link "6" at bounding box center [467, 199] width 10 height 11
click at [467, 198] on link "7" at bounding box center [467, 199] width 10 height 11
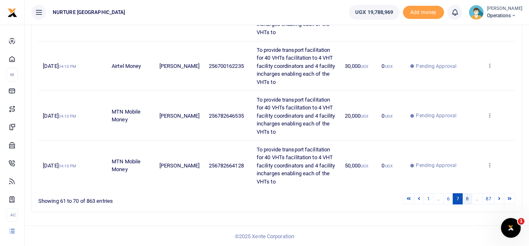
click at [465, 197] on link "8" at bounding box center [467, 199] width 10 height 11
click at [468, 199] on link "9" at bounding box center [467, 199] width 10 height 11
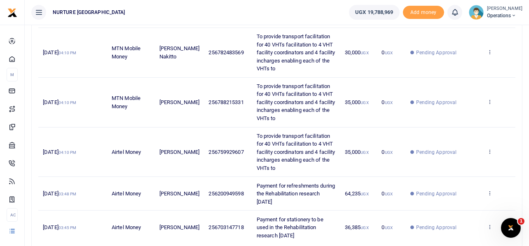
scroll to position [429, 0]
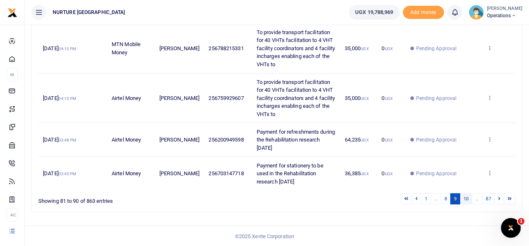
click at [466, 194] on link "10" at bounding box center [466, 199] width 12 height 11
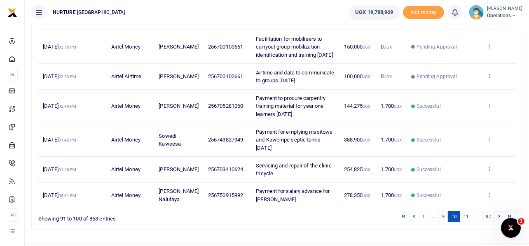
scroll to position [252, 0]
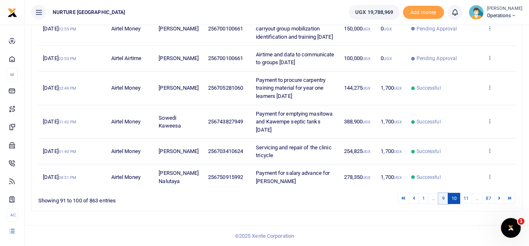
click at [443, 197] on link "9" at bounding box center [443, 198] width 10 height 11
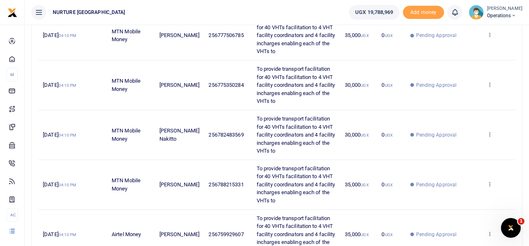
scroll to position [429, 0]
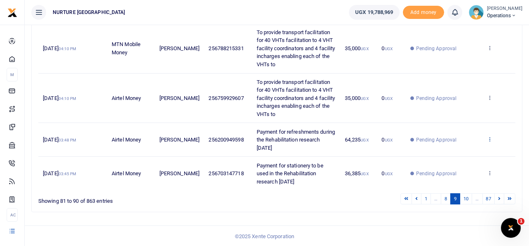
click at [490, 139] on icon at bounding box center [489, 139] width 5 height 6
click at [462, 170] on link "Send again" at bounding box center [459, 172] width 65 height 12
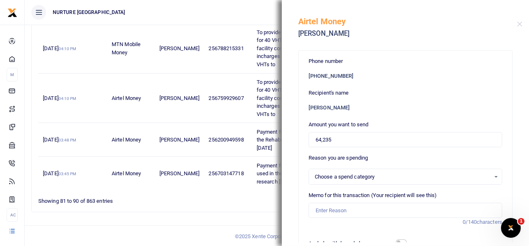
select select
click at [344, 140] on input "64,235" at bounding box center [405, 140] width 194 height 16
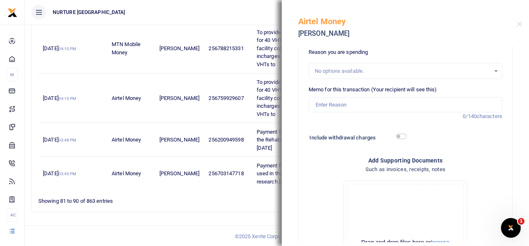
scroll to position [106, 0]
type input "436,000"
click at [380, 105] on input "Memo for this transaction (Your recipient will see this)" at bounding box center [405, 105] width 194 height 16
paste input "Purchase of items for tea for night shift staff theater and ART clients at Nurt…"
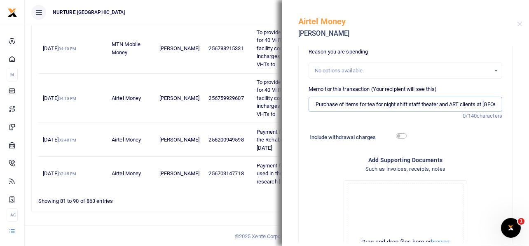
scroll to position [0, 54]
click at [476, 104] on input "Purchase of items for tea for night shift staff theater and ART clients at Nurt…" at bounding box center [405, 105] width 194 height 16
type input "Purchase of items for tea for night shift staff theater and ART clients at Nurt…"
click at [399, 137] on input "checkbox" at bounding box center [401, 135] width 11 height 5
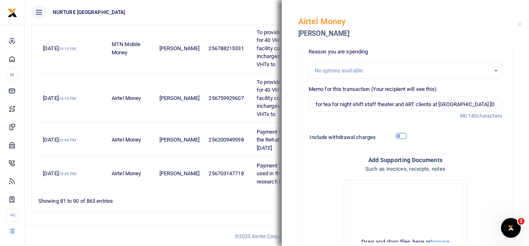
checkbox input "true"
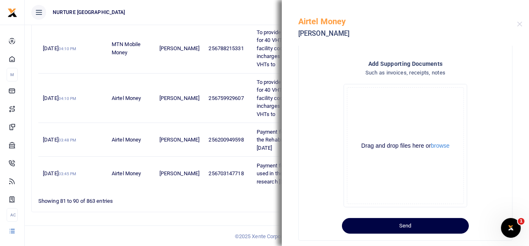
scroll to position [239, 0]
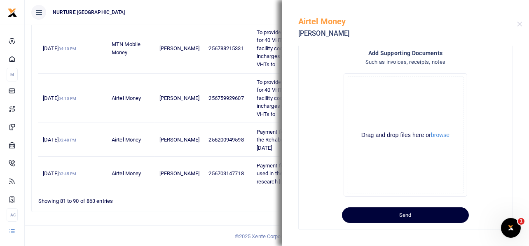
click at [423, 212] on button "Send" at bounding box center [405, 216] width 127 height 16
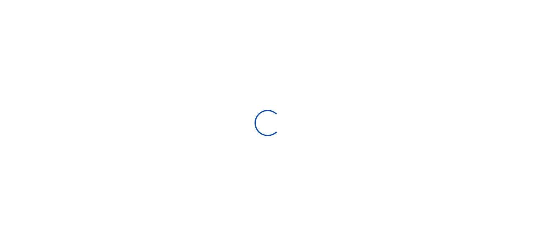
select select
type input "[DATE] - [DATE]"
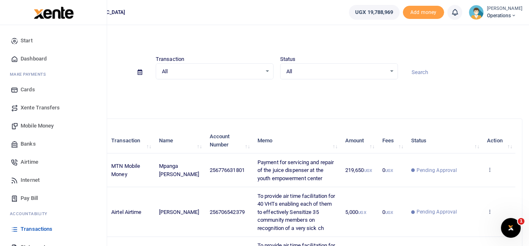
click at [33, 124] on span "Mobile Money" at bounding box center [37, 126] width 33 height 8
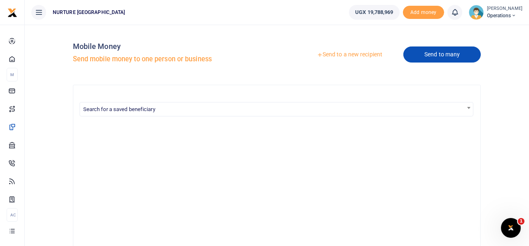
click at [432, 56] on link "Send to many" at bounding box center [441, 55] width 77 height 16
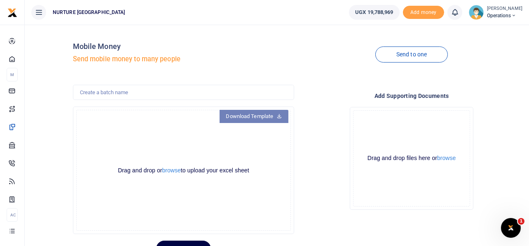
click at [260, 117] on link "Download Template" at bounding box center [254, 116] width 69 height 13
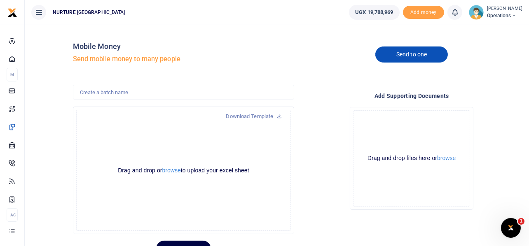
click at [413, 56] on link "Send to one" at bounding box center [411, 55] width 72 height 16
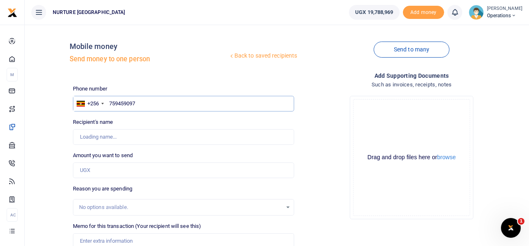
type input "759459097"
click at [111, 172] on input "Amount you want to send" at bounding box center [184, 171] width 222 height 16
type input "25"
type input "[PERSON_NAME]"
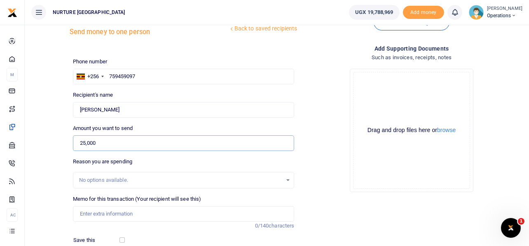
scroll to position [118, 0]
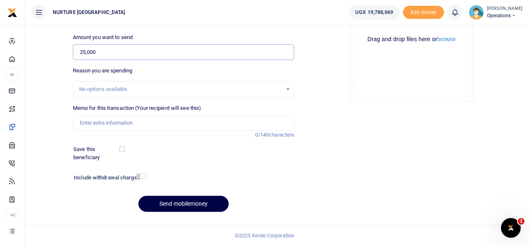
type input "25,000"
click at [143, 176] on input "checkbox" at bounding box center [141, 175] width 11 height 5
checkbox input "true"
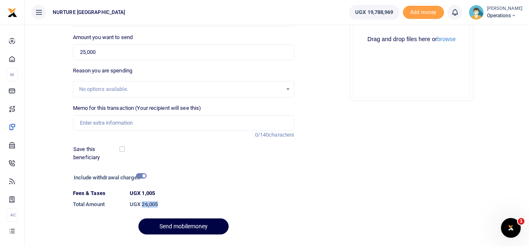
drag, startPoint x: 159, startPoint y: 204, endPoint x: 143, endPoint y: 202, distance: 15.8
click at [143, 202] on h6 "UGX 26,005" at bounding box center [212, 204] width 164 height 7
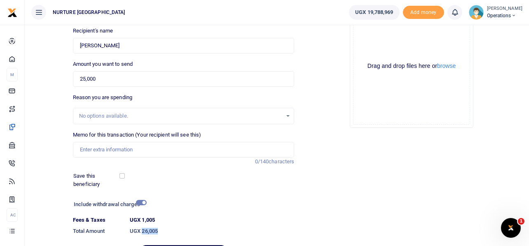
scroll to position [77, 0]
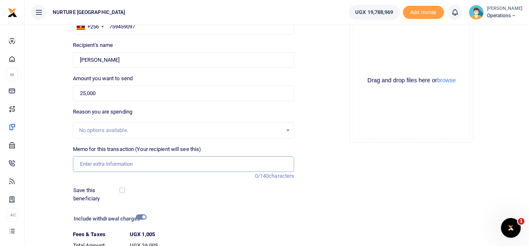
click at [143, 163] on input "Memo for this transaction (Your recipient will see this)" at bounding box center [184, 164] width 222 height 16
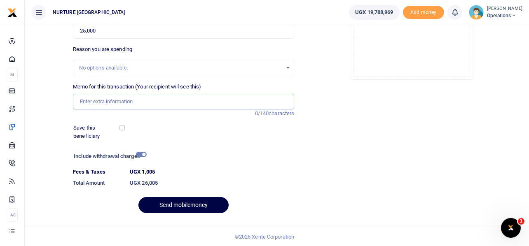
scroll to position [141, 0]
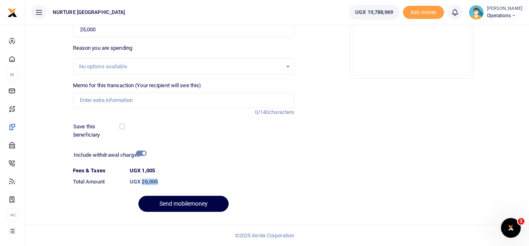
drag, startPoint x: 158, startPoint y: 182, endPoint x: 142, endPoint y: 175, distance: 17.1
click at [142, 175] on dd "UGX 26,005" at bounding box center [211, 182] width 171 height 15
copy h6 "26,005"
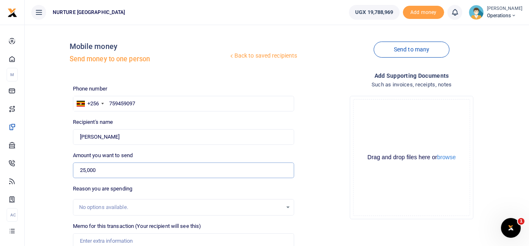
click at [111, 171] on input "25,000" at bounding box center [184, 171] width 222 height 16
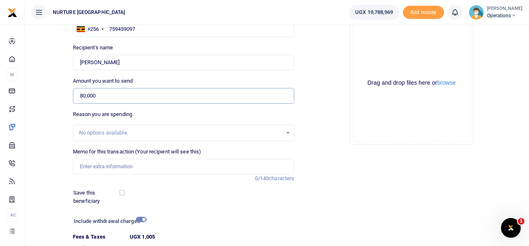
scroll to position [141, 0]
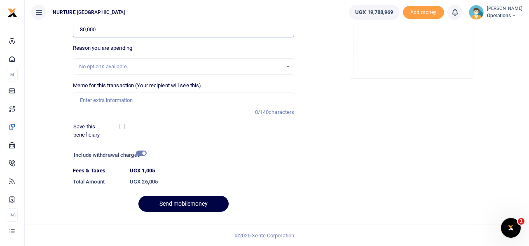
type input "80,000"
click at [144, 154] on input "checkbox" at bounding box center [141, 153] width 11 height 5
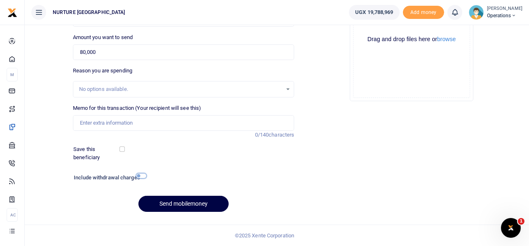
click at [140, 174] on input "checkbox" at bounding box center [141, 175] width 11 height 5
checkbox input "true"
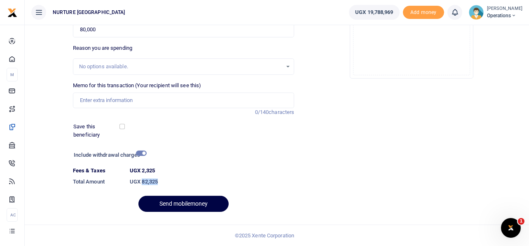
drag, startPoint x: 158, startPoint y: 182, endPoint x: 142, endPoint y: 179, distance: 15.5
click at [142, 179] on h6 "UGX 82,325" at bounding box center [212, 182] width 164 height 7
copy h6 "82,325"
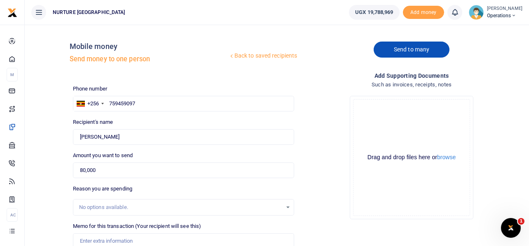
click at [429, 46] on link "Send to many" at bounding box center [412, 50] width 76 height 16
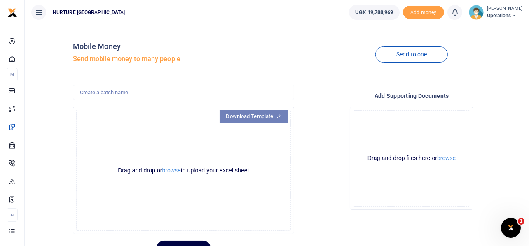
click at [270, 116] on link "Download Template" at bounding box center [254, 116] width 69 height 13
click at [269, 117] on link "Download Template" at bounding box center [254, 116] width 69 height 13
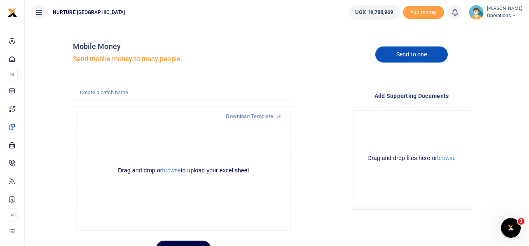
click at [408, 56] on link "Send to one" at bounding box center [411, 55] width 72 height 16
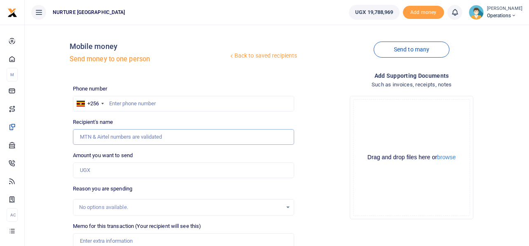
click at [121, 137] on input "Recipient's name" at bounding box center [184, 137] width 222 height 16
drag, startPoint x: 95, startPoint y: 173, endPoint x: 85, endPoint y: 172, distance: 9.6
click at [85, 172] on input "Amount you want to send" at bounding box center [184, 171] width 222 height 16
type input "87,000"
click at [140, 106] on input "text" at bounding box center [184, 104] width 222 height 16
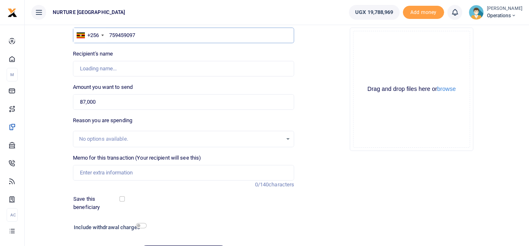
scroll to position [82, 0]
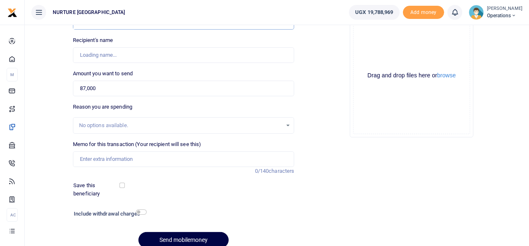
type input "759459097"
click at [192, 158] on input "Memo for this transaction (Your recipient will see this)" at bounding box center [184, 160] width 222 height 16
type input "[PERSON_NAME]"
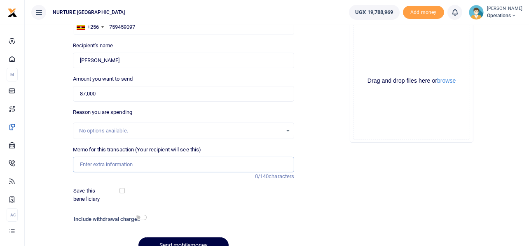
scroll to position [77, 0]
click at [144, 217] on input "checkbox" at bounding box center [141, 217] width 11 height 5
checkbox input "true"
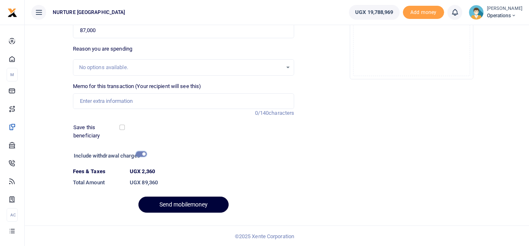
scroll to position [141, 0]
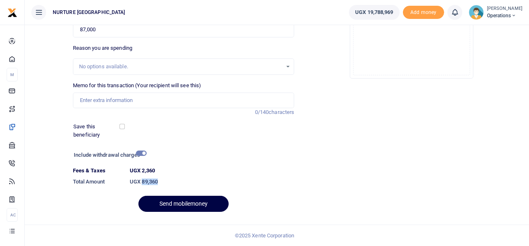
drag, startPoint x: 159, startPoint y: 180, endPoint x: 142, endPoint y: 180, distance: 16.9
click at [142, 180] on h6 "UGX 89,360" at bounding box center [212, 182] width 164 height 7
copy h6 "89,360"
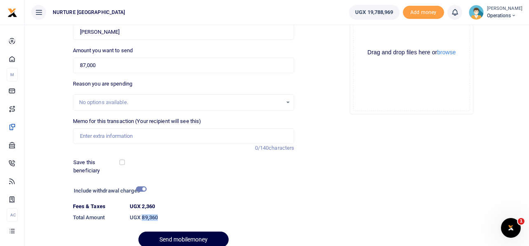
scroll to position [58, 0]
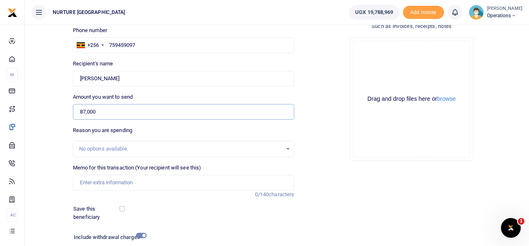
click at [104, 109] on input "87,000" at bounding box center [184, 112] width 222 height 16
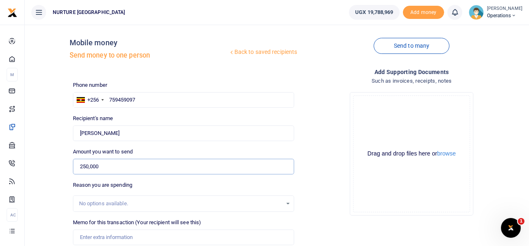
scroll to position [0, 0]
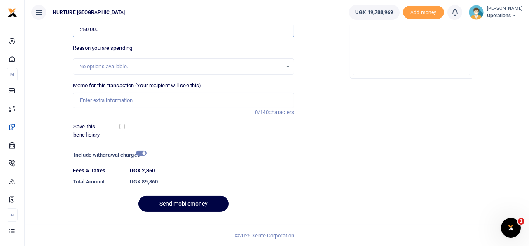
type input "250,000"
click at [145, 152] on input "checkbox" at bounding box center [141, 153] width 11 height 5
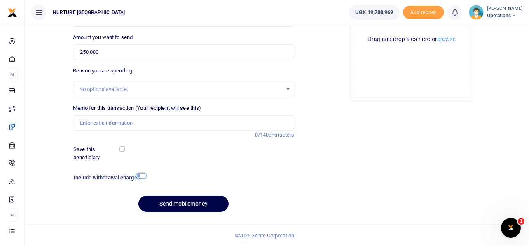
drag, startPoint x: 139, startPoint y: 176, endPoint x: 148, endPoint y: 173, distance: 9.3
click at [139, 176] on input "checkbox" at bounding box center [141, 175] width 11 height 5
checkbox input "true"
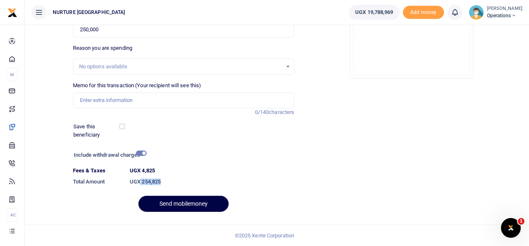
drag, startPoint x: 161, startPoint y: 180, endPoint x: 141, endPoint y: 180, distance: 20.2
click at [141, 180] on h6 "UGX 254,825" at bounding box center [212, 182] width 164 height 7
copy h6 "254,825"
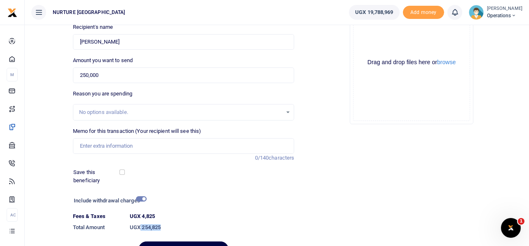
scroll to position [82, 0]
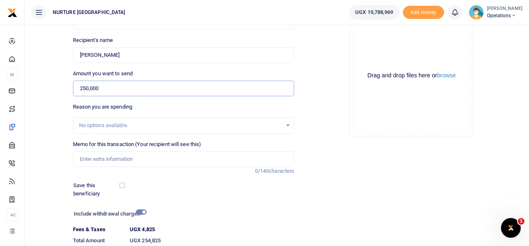
click at [102, 88] on input "250,000" at bounding box center [184, 89] width 222 height 16
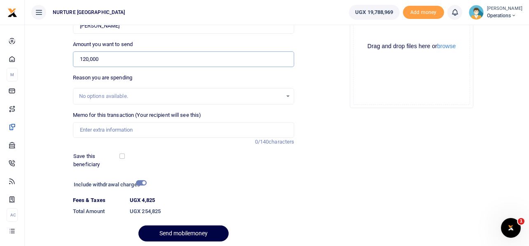
scroll to position [141, 0]
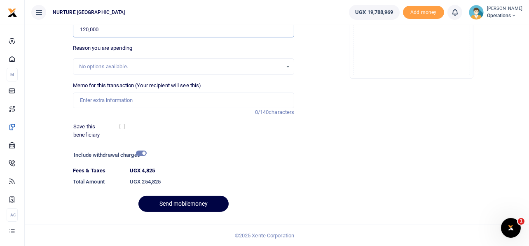
type input "120,000"
click at [141, 153] on input "checkbox" at bounding box center [141, 153] width 11 height 5
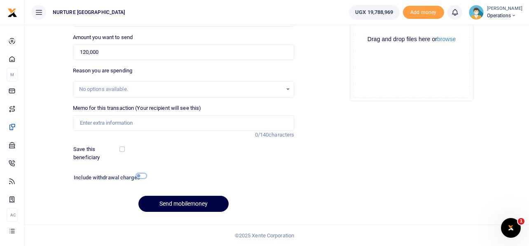
click at [141, 174] on input "checkbox" at bounding box center [141, 175] width 11 height 5
checkbox input "true"
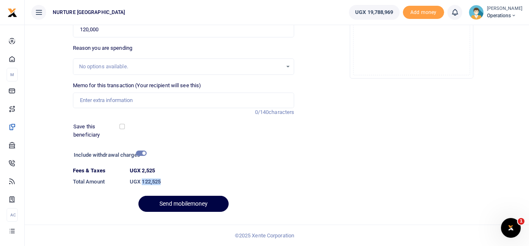
drag, startPoint x: 165, startPoint y: 181, endPoint x: 142, endPoint y: 183, distance: 23.2
click at [142, 183] on h6 "UGX 122,525" at bounding box center [212, 182] width 164 height 7
copy h6 "122,525"
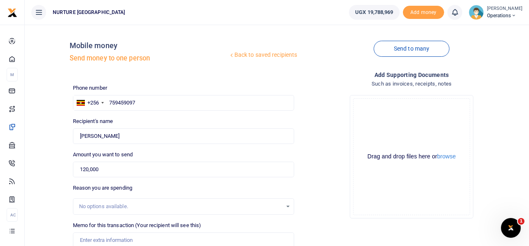
scroll to position [0, 0]
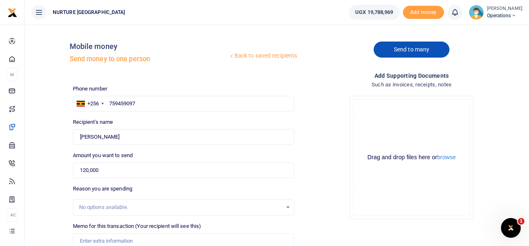
click at [397, 45] on link "Send to many" at bounding box center [412, 50] width 76 height 16
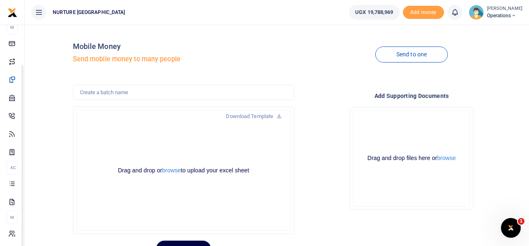
scroll to position [47, 0]
click at [422, 53] on link "Send to one" at bounding box center [411, 55] width 72 height 16
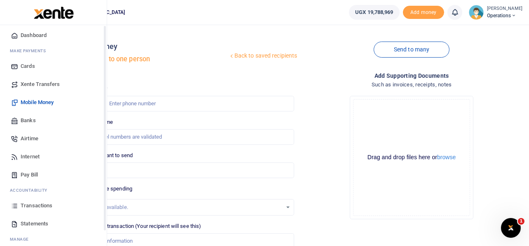
scroll to position [47, 0]
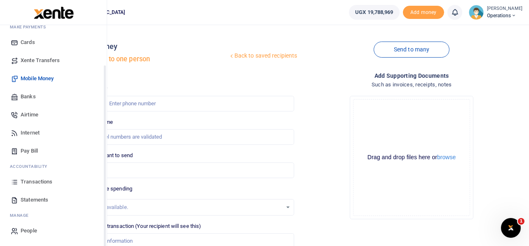
click at [38, 182] on span "Transactions" at bounding box center [37, 182] width 32 height 8
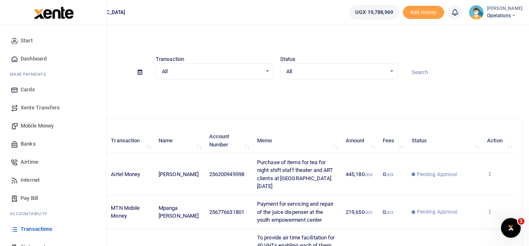
click at [36, 125] on span "Mobile Money" at bounding box center [37, 126] width 33 height 8
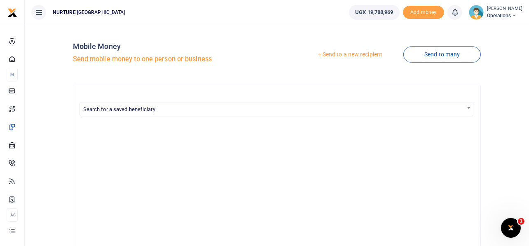
click at [439, 56] on link "Send to many" at bounding box center [441, 55] width 77 height 16
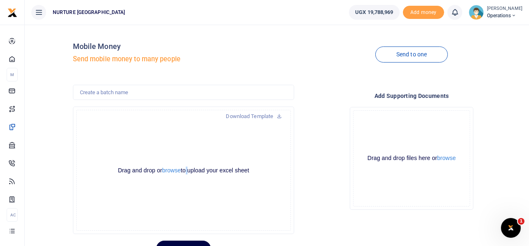
click at [186, 146] on div "Drag and drop or browse to upload your excel sheet Powered by Uppy" at bounding box center [183, 170] width 215 height 121
click at [311, 166] on div "Drop your files here Drag and drop files here or browse Powered by Uppy" at bounding box center [412, 158] width 222 height 116
click at [165, 170] on button "browse" at bounding box center [171, 171] width 19 height 6
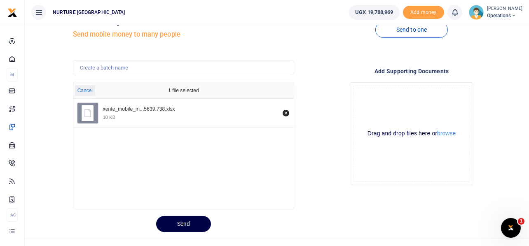
scroll to position [39, 0]
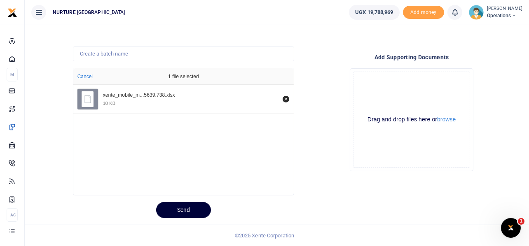
click at [174, 208] on button "Send" at bounding box center [183, 210] width 55 height 16
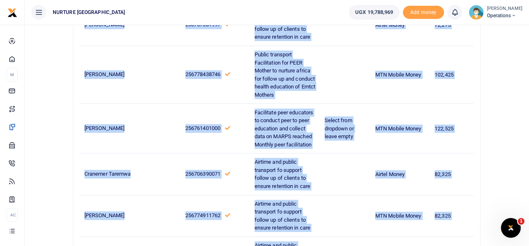
scroll to position [460, 0]
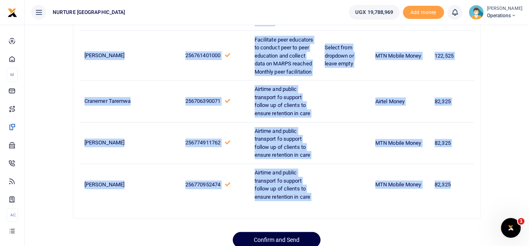
drag, startPoint x: 84, startPoint y: 135, endPoint x: 451, endPoint y: 155, distance: 367.1
copy tbody "[PERSON_NAME] 256705606978 Airtime and public transport fo support follow up of…"
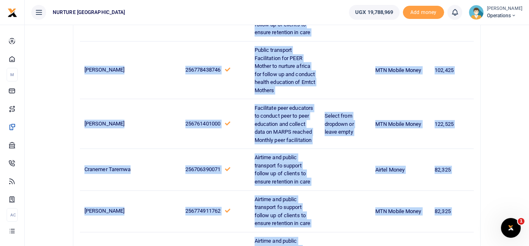
scroll to position [466, 0]
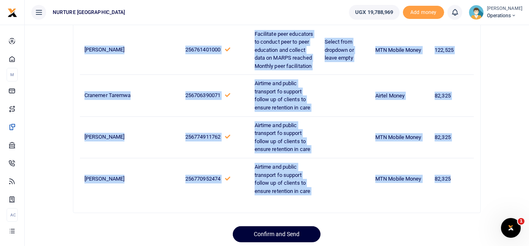
click at [271, 227] on button "Confirm and Send" at bounding box center [277, 235] width 88 height 16
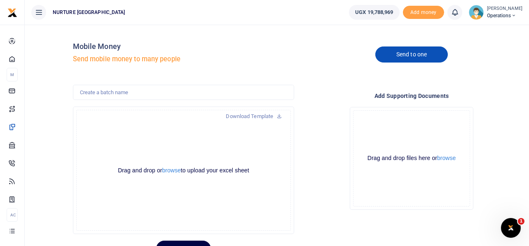
click at [405, 54] on link "Send to one" at bounding box center [411, 55] width 72 height 16
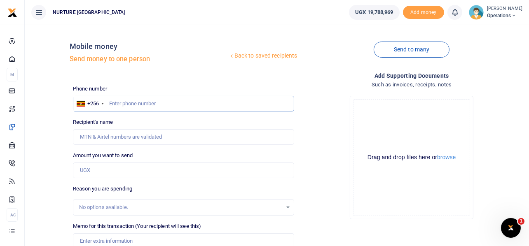
click at [180, 105] on input "text" at bounding box center [184, 104] width 222 height 16
paste input "256752612624"
type input "256752612624"
drag, startPoint x: 93, startPoint y: 173, endPoint x: 95, endPoint y: 169, distance: 4.6
click at [93, 173] on input "Amount you want to send" at bounding box center [184, 171] width 222 height 16
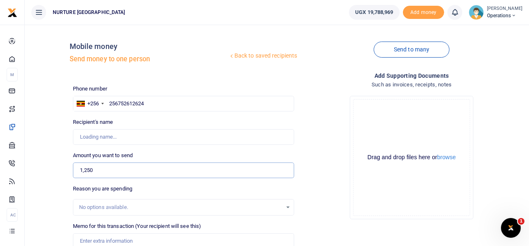
type input "1,2500"
type input "[PERSON_NAME]"
type input "1"
click at [329, 139] on div "Drop your files here Drag and drop files here or browse Powered by Uppy" at bounding box center [412, 157] width 222 height 137
click at [252, 173] on input "0" at bounding box center [184, 171] width 222 height 16
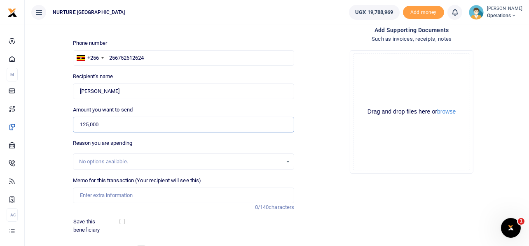
scroll to position [118, 0]
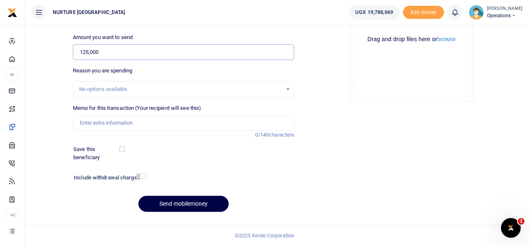
type input "125,000"
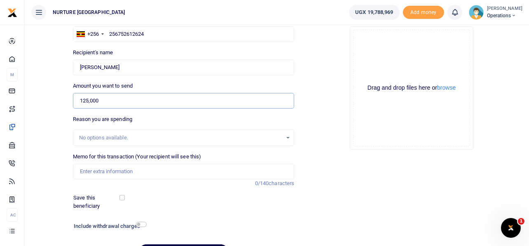
scroll to position [82, 0]
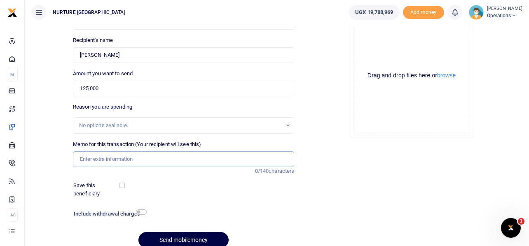
click at [146, 155] on input "Memo for this transaction (Your recipient will see this)" at bounding box center [184, 160] width 222 height 16
paste input "Public transport Facilitation for GBV focal person to follow up GBV victims and…"
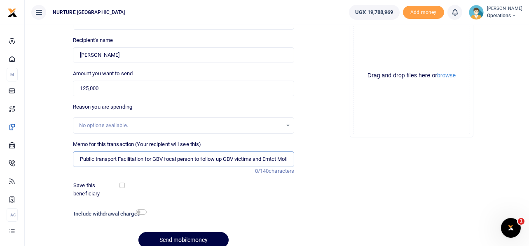
scroll to position [0, 58]
click at [279, 155] on input "Public transport Facilitation for GBV focal person to follow up GBV victims and…" at bounding box center [184, 160] width 222 height 16
click at [258, 157] on input "Public transport Facilitation for GBV focal person to follow up GBV victims and…" at bounding box center [184, 160] width 222 height 16
type input "Public transport Facilitation for GBV focal person to follow up GBV victims and…"
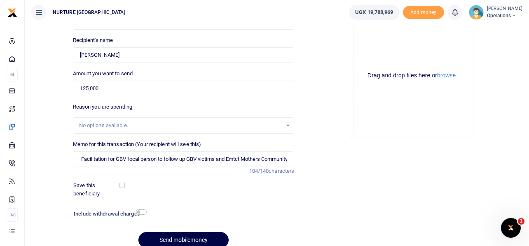
click at [137, 215] on h6 "Include withdrawal charges" at bounding box center [108, 214] width 69 height 7
click at [144, 210] on input "checkbox" at bounding box center [141, 212] width 11 height 5
checkbox input "true"
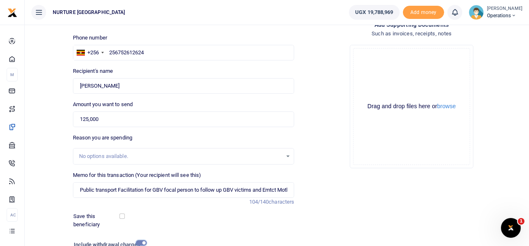
scroll to position [141, 0]
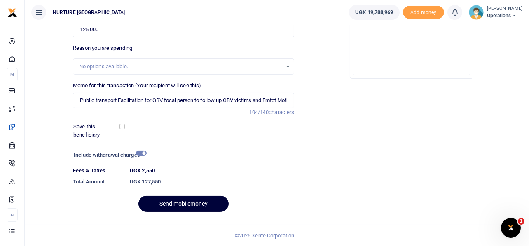
click at [193, 204] on button "Send mobilemoney" at bounding box center [183, 204] width 90 height 16
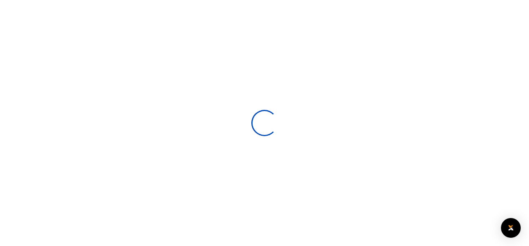
select select
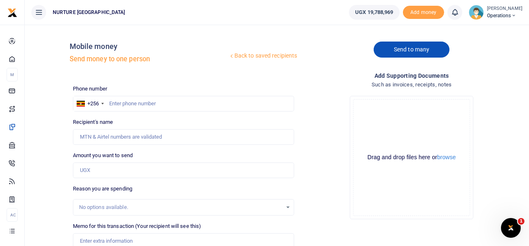
click at [432, 48] on link "Send to many" at bounding box center [412, 50] width 76 height 16
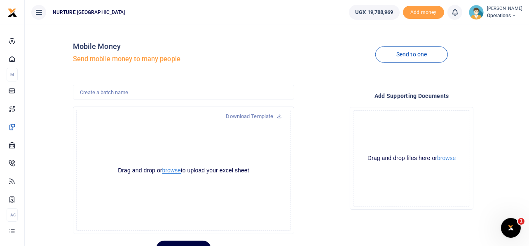
click at [175, 168] on button "browse" at bounding box center [171, 171] width 19 height 6
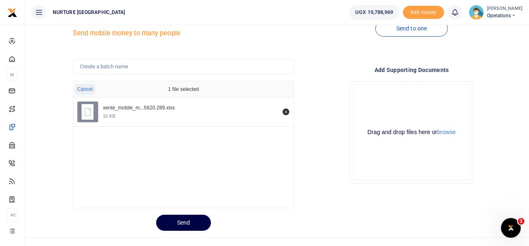
scroll to position [39, 0]
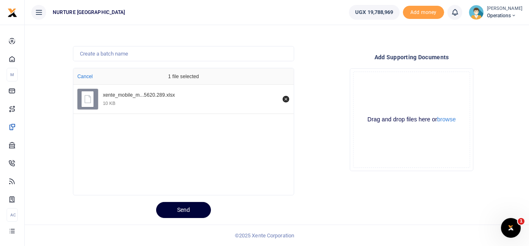
click at [190, 209] on button "Send" at bounding box center [183, 210] width 55 height 16
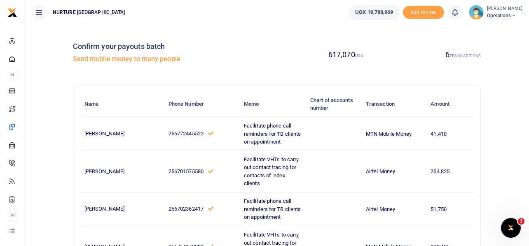
scroll to position [151, 0]
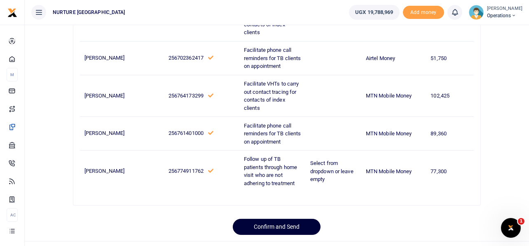
click at [285, 219] on button "Confirm and Send" at bounding box center [277, 227] width 88 height 16
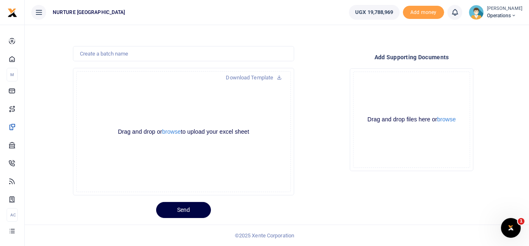
click at [337, 147] on div "Drop your files here Drag and drop files here or browse Powered by Uppy" at bounding box center [412, 120] width 222 height 116
click at [172, 131] on button "browse" at bounding box center [171, 132] width 19 height 6
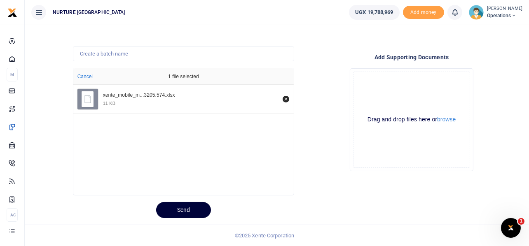
click at [188, 205] on button "Send" at bounding box center [183, 210] width 55 height 16
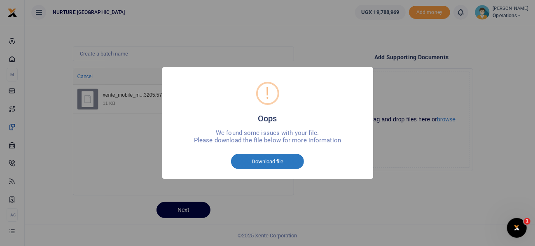
click at [276, 159] on button "Download file" at bounding box center [267, 162] width 73 height 16
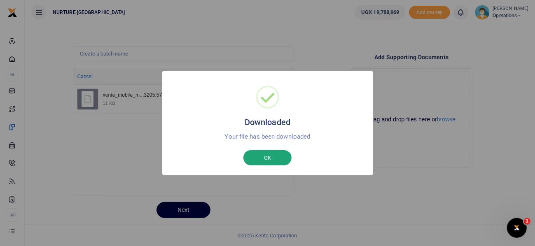
click at [271, 161] on button "OK" at bounding box center [267, 158] width 48 height 16
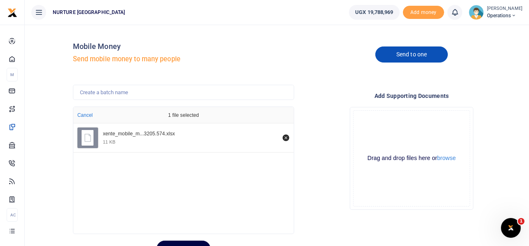
click at [417, 55] on link "Send to one" at bounding box center [411, 55] width 72 height 16
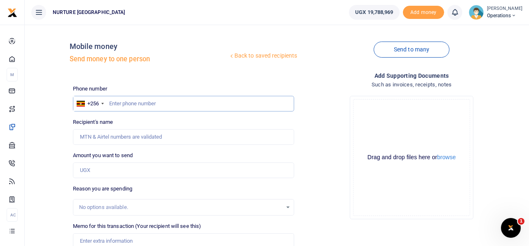
click at [153, 108] on input "text" at bounding box center [184, 104] width 222 height 16
paste input "774070890"
type input "774070890"
type input "[PERSON_NAME]"
type input "774070890"
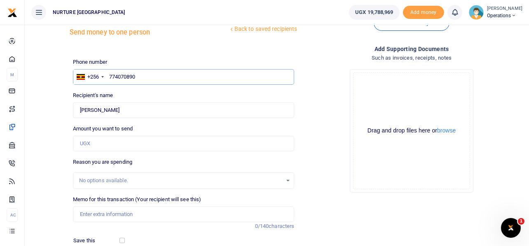
scroll to position [41, 0]
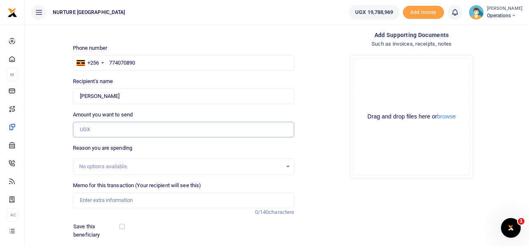
click at [123, 131] on input "Amount you want to send" at bounding box center [184, 130] width 222 height 16
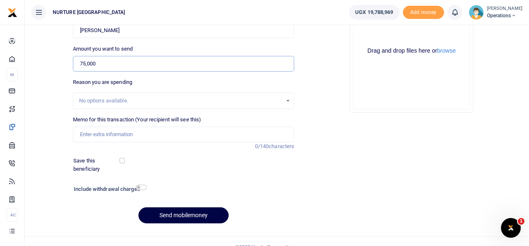
scroll to position [118, 0]
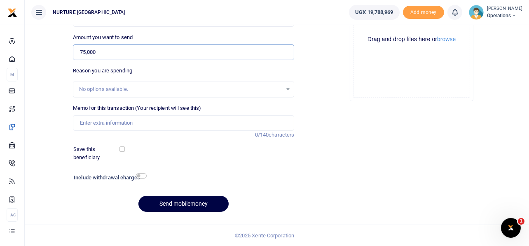
type input "75,000"
click at [189, 125] on input "Memo for this transaction (Your recipient will see this)" at bounding box center [184, 123] width 222 height 16
click at [129, 121] on input "Memo for this transaction (Your recipient will see this)" at bounding box center [184, 123] width 222 height 16
paste input "Facilitate home-based HTS, HIVST, SNS, and community APN"
click at [145, 121] on input "Facilitate home-based HTS, HIVST, SNS, and community APN" at bounding box center [184, 123] width 222 height 16
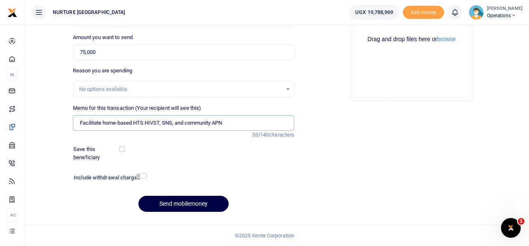
click at [160, 120] on input "Facilitate home-based HTS HIVST, SNS, and community APN" at bounding box center [184, 123] width 222 height 16
click at [172, 121] on input "Facilitate home-based HTS HIVST SNS, and community APN" at bounding box center [184, 123] width 222 height 16
click at [259, 118] on input "Facilitate home-based HTS HIVST SNS and community APN" at bounding box center [184, 123] width 222 height 16
type input "Facilitate home-based HTS HIVST SNS and community APN"
click at [142, 177] on input "checkbox" at bounding box center [141, 175] width 11 height 5
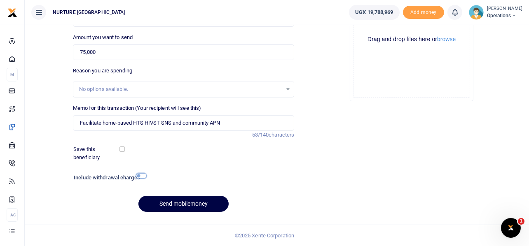
checkbox input "true"
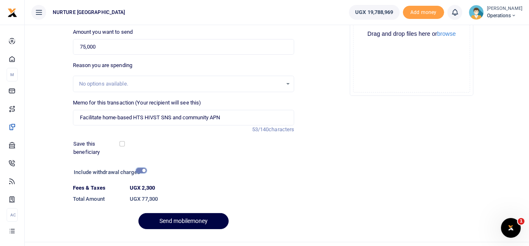
scroll to position [141, 0]
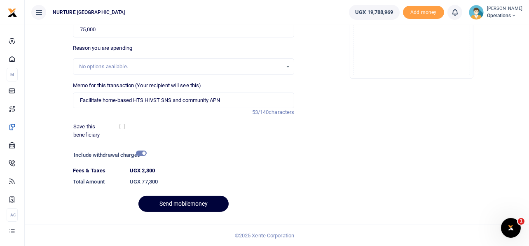
click at [199, 206] on button "Send mobilemoney" at bounding box center [183, 204] width 90 height 16
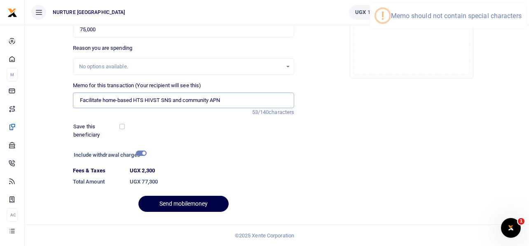
click at [118, 100] on input "Facilitate home-based HTS HIVST SNS and community APN" at bounding box center [184, 101] width 222 height 16
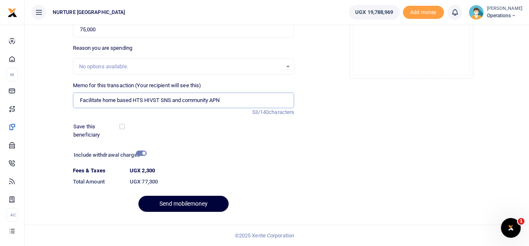
type input "Facilitate home based HTS HIVST SNS and community APN"
click at [201, 203] on button "Send mobilemoney" at bounding box center [183, 204] width 90 height 16
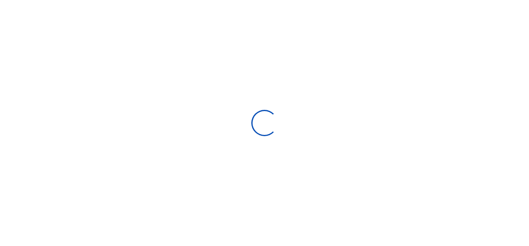
select select
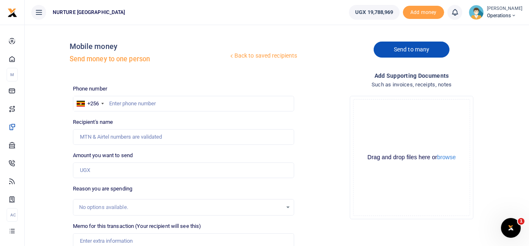
click at [415, 52] on link "Send to many" at bounding box center [412, 50] width 76 height 16
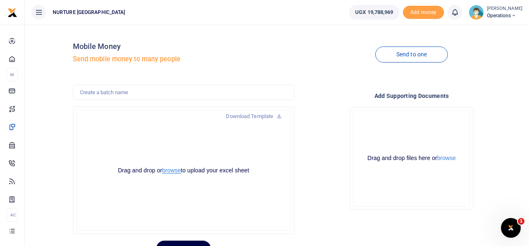
click at [173, 171] on button "browse" at bounding box center [171, 171] width 19 height 6
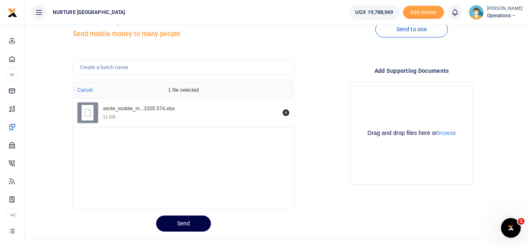
scroll to position [39, 0]
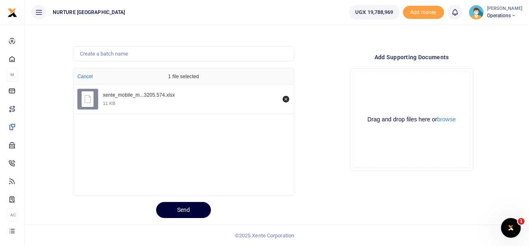
click at [189, 203] on button "Send" at bounding box center [183, 210] width 55 height 16
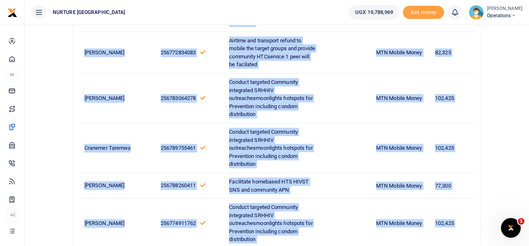
scroll to position [724, 0]
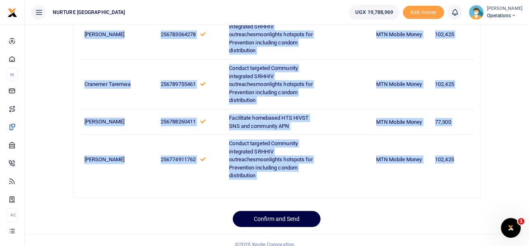
drag, startPoint x: 85, startPoint y: 141, endPoint x: 458, endPoint y: 149, distance: 373.2
copy tbody "[PERSON_NAME] [PERSON_NAME] 256765272029 Conduct targeted Community integrated …"
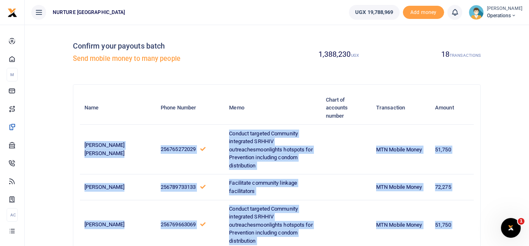
scroll to position [0, 0]
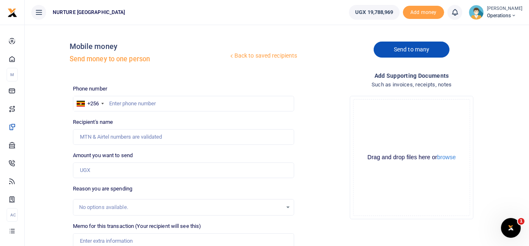
click at [418, 52] on link "Send to many" at bounding box center [412, 50] width 76 height 16
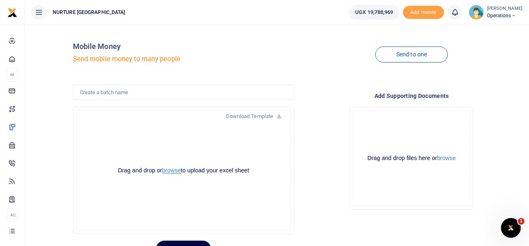
click at [173, 170] on button "browse" at bounding box center [171, 171] width 19 height 6
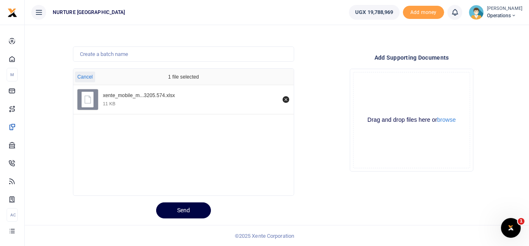
scroll to position [39, 0]
click at [171, 206] on button "Send" at bounding box center [183, 210] width 55 height 16
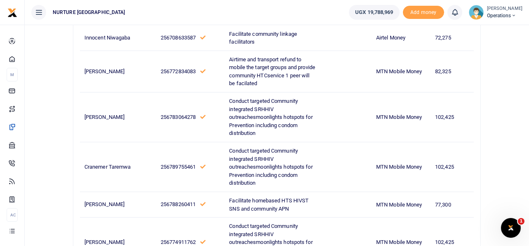
scroll to position [724, 0]
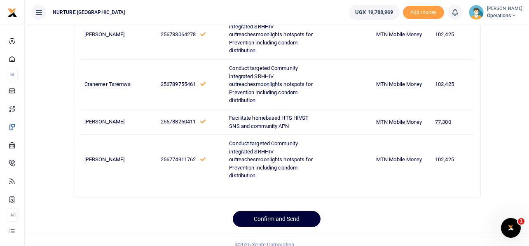
click at [287, 211] on button "Confirm and Send" at bounding box center [277, 219] width 88 height 16
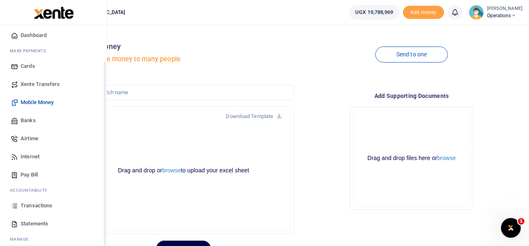
scroll to position [47, 0]
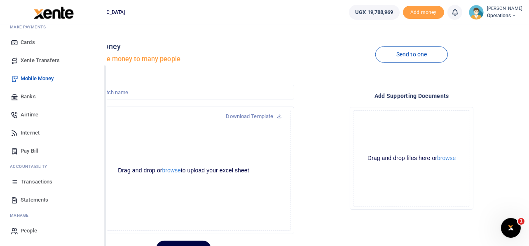
click at [38, 180] on span "Transactions" at bounding box center [37, 182] width 32 height 8
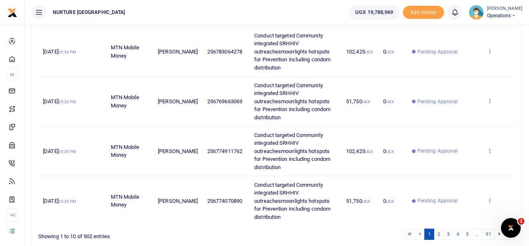
scroll to position [413, 0]
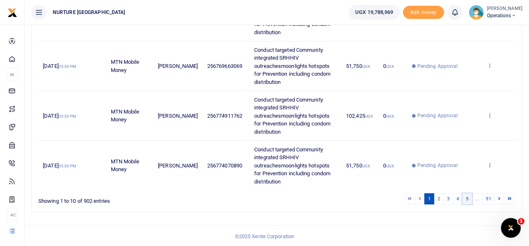
click at [466, 198] on link "5" at bounding box center [467, 199] width 10 height 11
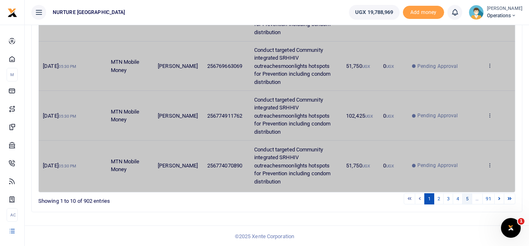
scroll to position [419, 0]
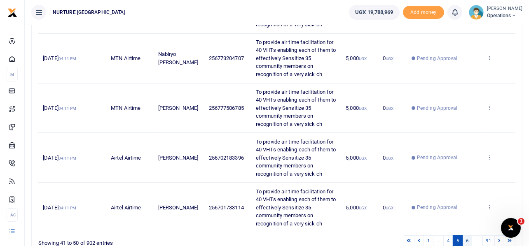
click at [465, 237] on link "6" at bounding box center [467, 241] width 10 height 11
click at [468, 242] on link "7" at bounding box center [467, 241] width 10 height 11
click at [468, 242] on link "8" at bounding box center [467, 241] width 10 height 11
click at [468, 241] on link "9" at bounding box center [467, 241] width 10 height 11
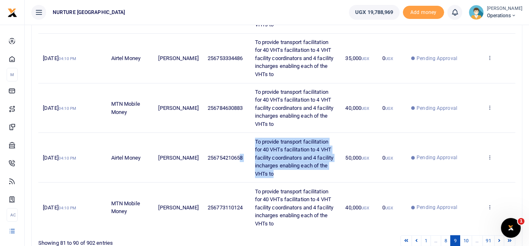
drag, startPoint x: 274, startPoint y: 173, endPoint x: 262, endPoint y: 150, distance: 26.4
click at [235, 144] on tr "[DATE] 04:10 PM Airtel Money Hanifa Naluggya 256754210658 To provide transport …" at bounding box center [276, 158] width 477 height 50
click at [298, 172] on td "To provide transport facilitation for 40 VHTs facilitation to 4 VHT facility co…" at bounding box center [295, 158] width 91 height 50
drag, startPoint x: 278, startPoint y: 176, endPoint x: 250, endPoint y: 138, distance: 47.2
click at [250, 138] on td "To provide transport facilitation for 40 VHTs facilitation to 4 VHT facility co…" at bounding box center [295, 158] width 91 height 50
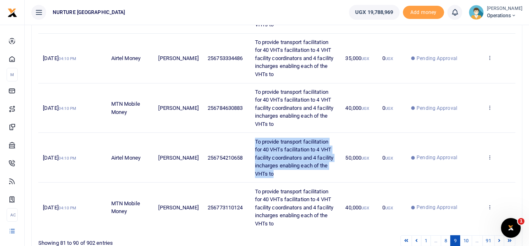
copy span "To provide transport facilitation for 40 VHTs facilitation to 4 VHT facility co…"
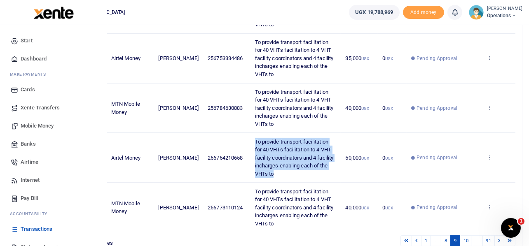
click at [36, 124] on span "Mobile Money" at bounding box center [37, 126] width 33 height 8
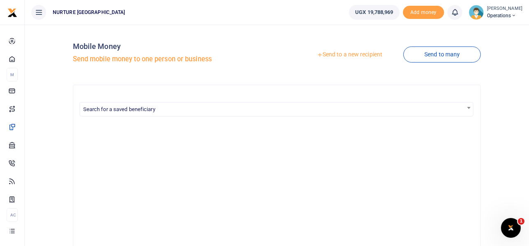
click at [355, 55] on link "Send to a new recipient" at bounding box center [349, 54] width 107 height 15
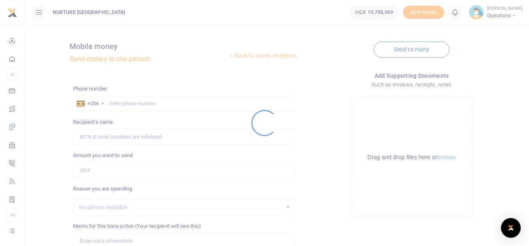
click at [155, 98] on div at bounding box center [264, 123] width 529 height 246
click at [150, 104] on div at bounding box center [264, 123] width 529 height 246
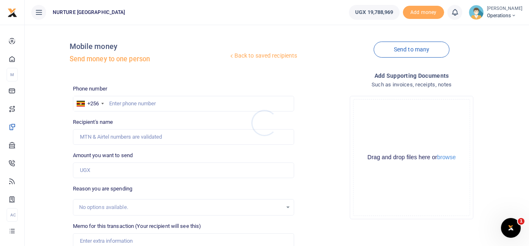
click at [150, 102] on div at bounding box center [264, 123] width 529 height 246
click at [149, 104] on input "text" at bounding box center [184, 104] width 222 height 16
type input "761077622"
type input "Bashir Mulekwa"
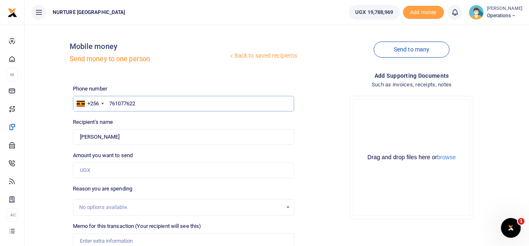
type input "7610776223"
click at [133, 106] on input "7610776223" at bounding box center [184, 104] width 222 height 16
type input "761077623"
type input "Nekemea Mpiima"
type input "761077623"
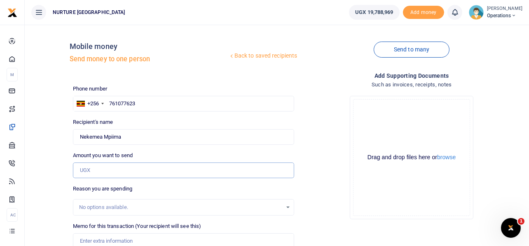
click at [114, 173] on input "Amount you want to send" at bounding box center [184, 171] width 222 height 16
type input "5"
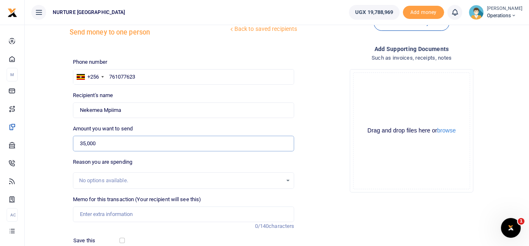
scroll to position [82, 0]
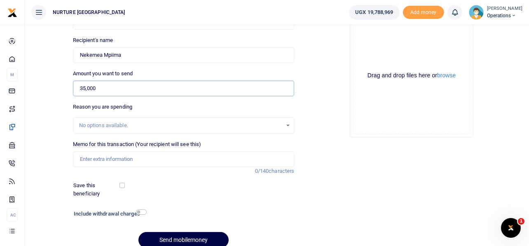
type input "35,000"
click at [138, 160] on input "Memo for this transaction (Your recipient will see this)" at bounding box center [184, 160] width 222 height 16
paste input "To provide transport facilitation for 40 VHTs facilitation to 4 VHT facility co…"
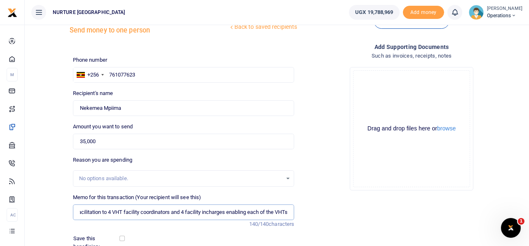
scroll to position [118, 0]
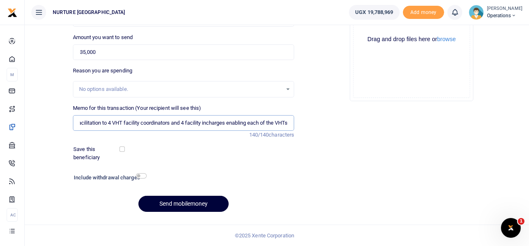
type input "To provide transport facilitation for 40 VHTs facilitation to 4 VHT facility co…"
click at [166, 203] on button "Send mobilemoney" at bounding box center [183, 204] width 90 height 16
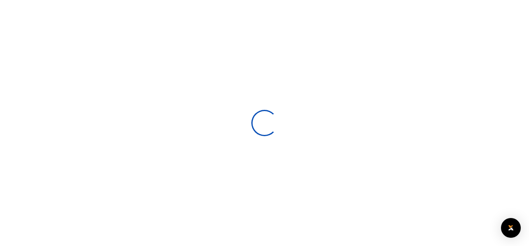
select select
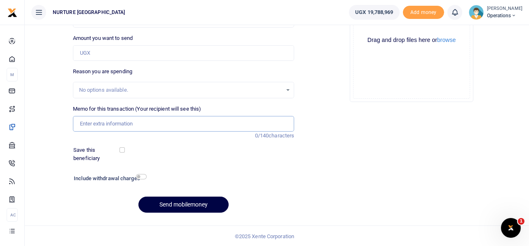
click at [145, 126] on input "Memo for this transaction (Your recipient will see this)" at bounding box center [184, 124] width 222 height 16
paste input "To provide transport facilitation for 40 VHTs facilitation to 4 VHT facility co…"
type input "To provide transport facilitation for 40 VHTs facilitation to 4 VHT facility co…"
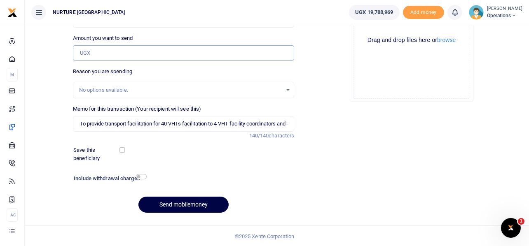
click at [120, 52] on input "Amount you want to send" at bounding box center [184, 53] width 222 height 16
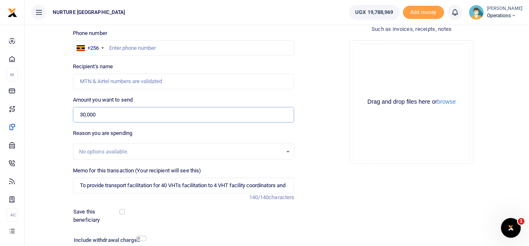
scroll to position [52, 0]
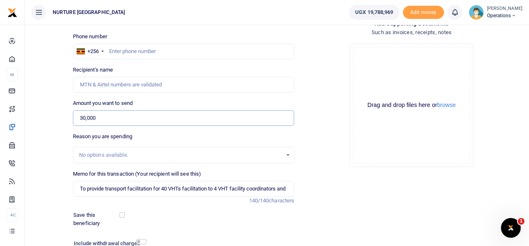
type input "30,000"
click at [120, 52] on input "text" at bounding box center [184, 52] width 222 height 16
type input "704120160"
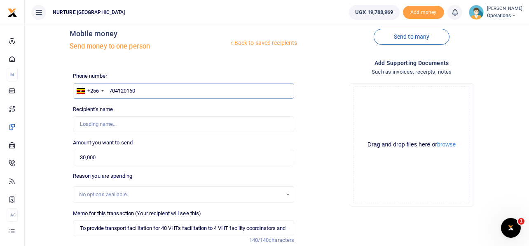
scroll to position [0, 0]
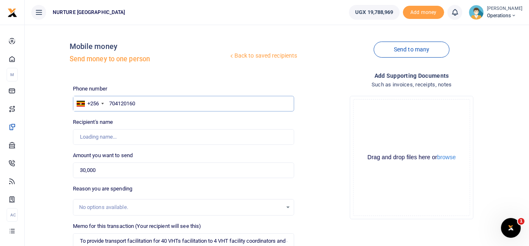
type input "[PERSON_NAME]"
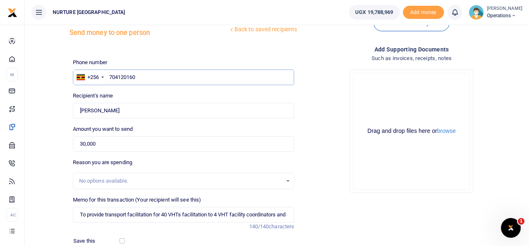
scroll to position [41, 0]
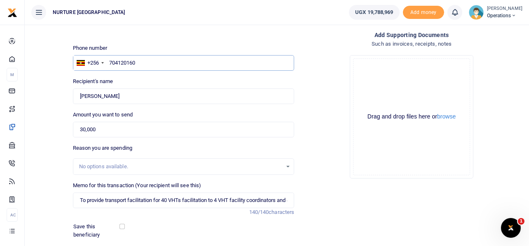
type input "704120160"
click at [322, 70] on div "Drop your files here Drag and drop files here or browse Powered by Uppy" at bounding box center [412, 117] width 222 height 137
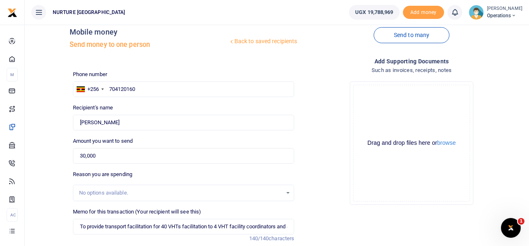
scroll to position [0, 0]
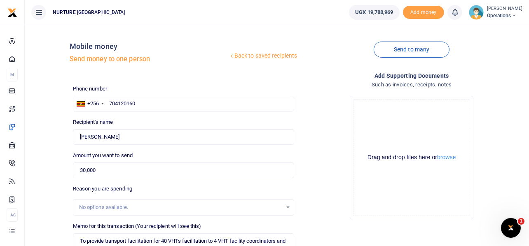
click at [323, 91] on div "Drop your files here Drag and drop files here or browse Powered by Uppy" at bounding box center [412, 157] width 222 height 137
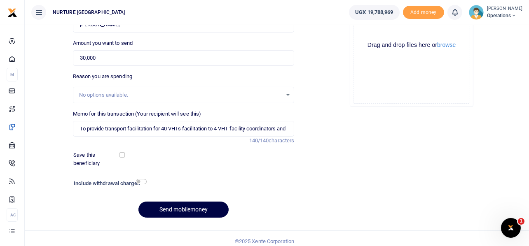
scroll to position [118, 0]
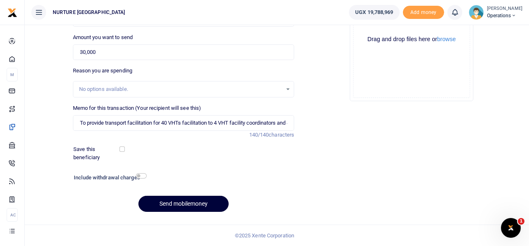
click at [178, 204] on button "Send mobilemoney" at bounding box center [183, 204] width 90 height 16
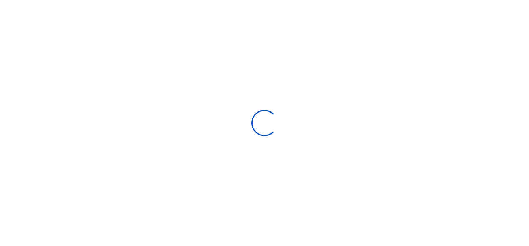
scroll to position [117, 0]
select select
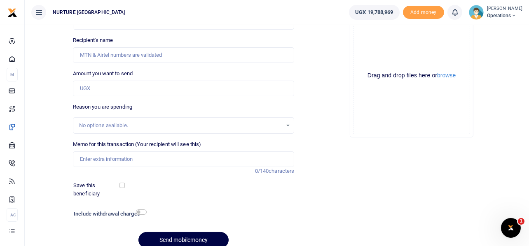
scroll to position [118, 0]
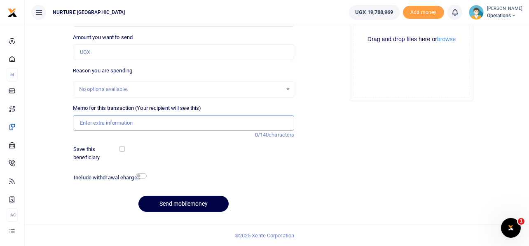
click at [255, 128] on input "Memo for this transaction (Your recipient will see this)" at bounding box center [184, 123] width 222 height 16
paste input "To provide transport facilitation for 40 VHTs facilitation to 4 VHT facility co…"
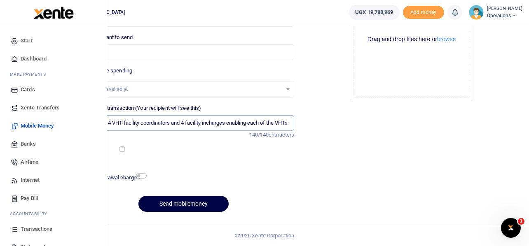
type input "To provide transport facilitation for 40 VHTs facilitation to 4 VHT facility co…"
click at [31, 161] on span "Airtime" at bounding box center [30, 162] width 18 height 8
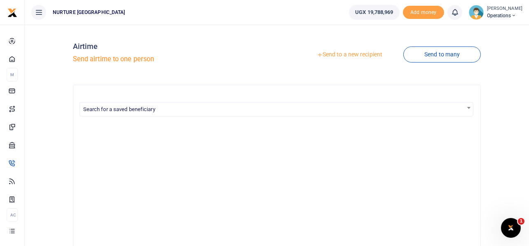
click at [350, 54] on link "Send to a new recipient" at bounding box center [349, 54] width 107 height 15
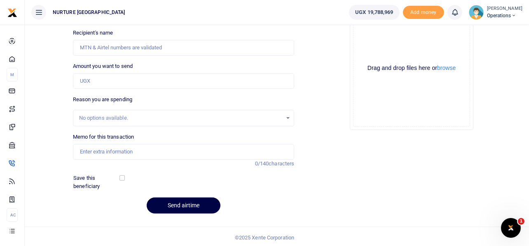
scroll to position [91, 0]
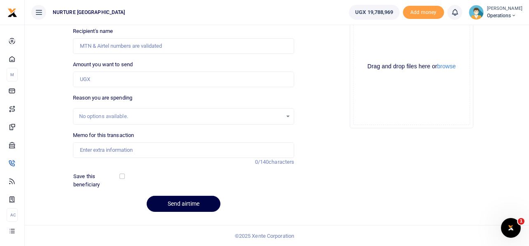
click at [319, 89] on div "Drop your files here Drag and drop files here or browse Powered by Uppy" at bounding box center [412, 66] width 222 height 137
drag, startPoint x: 317, startPoint y: 84, endPoint x: 316, endPoint y: 96, distance: 12.0
click at [316, 96] on div "Drop your files here Drag and drop files here or browse Powered by Uppy" at bounding box center [412, 66] width 222 height 137
drag, startPoint x: 299, startPoint y: 88, endPoint x: 307, endPoint y: 96, distance: 10.5
click at [307, 93] on div "Add supporting Documents Such as invoices, receipts, notes Drop your files here…" at bounding box center [411, 99] width 228 height 239
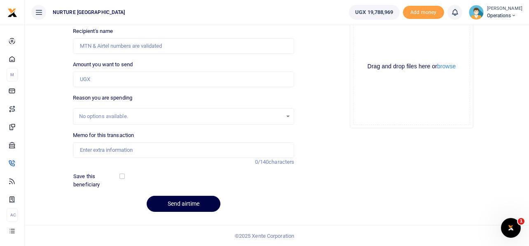
click at [315, 93] on div "Drop your files here Drag and drop files here or browse Powered by Uppy" at bounding box center [412, 66] width 222 height 137
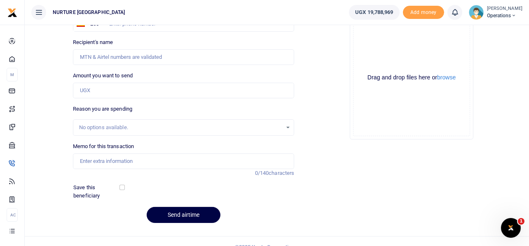
scroll to position [82, 0]
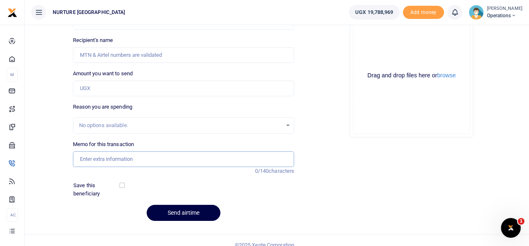
click at [121, 157] on input "Memo for this transaction" at bounding box center [184, 160] width 222 height 16
paste input "To provide transport facilitation for 40 VHTs facilitation to 4 VHT facility co…"
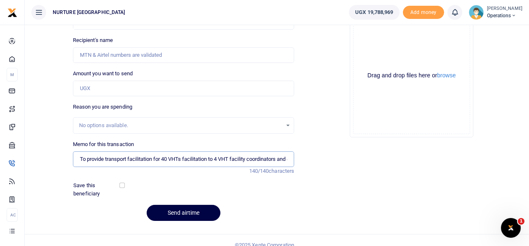
scroll to position [0, 113]
click at [121, 157] on input "To provide transport facilitation for 40 VHTs facilitation to 4 VHT facility co…" at bounding box center [184, 160] width 222 height 16
click at [158, 159] on input "To provide transport facilitation for 40 VHTs facilitation to 4 VHT facility co…" at bounding box center [184, 160] width 222 height 16
click at [127, 158] on input "To provide transport facilitation for 40 VHTs facilitation to 4 VHT facility co…" at bounding box center [184, 160] width 222 height 16
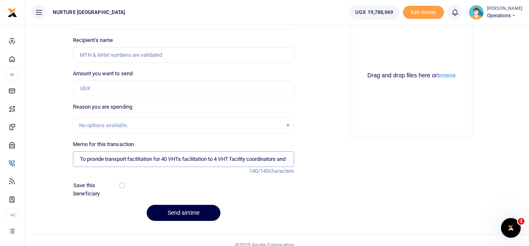
drag, startPoint x: 127, startPoint y: 158, endPoint x: 111, endPoint y: 153, distance: 17.3
click at [111, 153] on input "To provide transport facilitation for 40 VHTs facilitation to 4 VHT facility co…" at bounding box center [184, 160] width 222 height 16
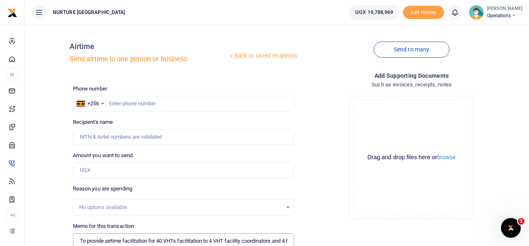
type input "To provide airtime facilitation for 40 VHTs facilitation to 4 VHT facility coor…"
click at [108, 169] on input "Amount you want to send" at bounding box center [184, 171] width 222 height 16
type input "5,000"
click at [147, 100] on input "text" at bounding box center [184, 104] width 222 height 16
type input "704120160"
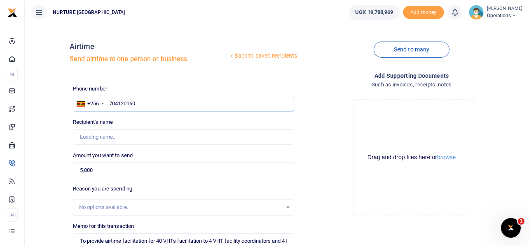
type input "Rebecca Kasule"
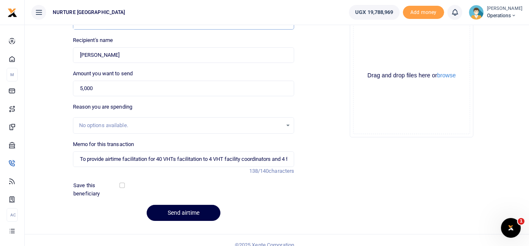
scroll to position [91, 0]
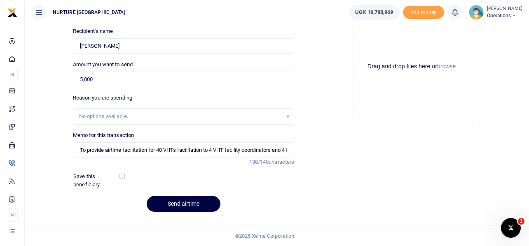
type input "704120160"
click at [180, 148] on input "To provide airtime facilitation for 40 VHTs facilitation to 4 VHT facility coor…" at bounding box center [184, 150] width 222 height 16
click at [199, 203] on button "Send airtime" at bounding box center [184, 204] width 74 height 16
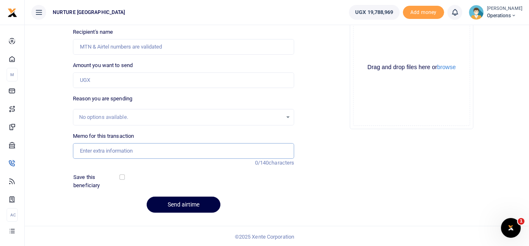
click at [145, 150] on input "Memo for this transaction" at bounding box center [184, 151] width 222 height 16
paste input "To provide airtime facilitation for 40 VHTs facilitation to 4 VHT facility coor…"
type input "To provide airtime facilitation for 40 VHTs facilitation to 4 VHT facility coor…"
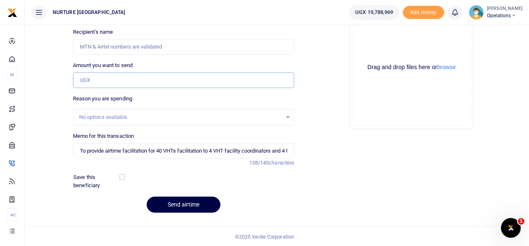
click at [130, 78] on input "Amount you want to send" at bounding box center [184, 80] width 222 height 16
click at [123, 82] on input "761,077,623" at bounding box center [184, 80] width 222 height 16
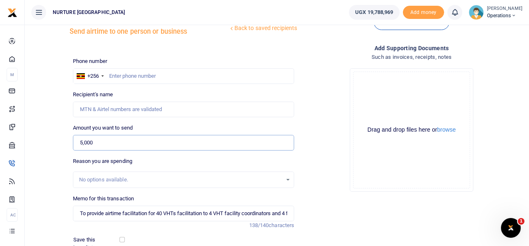
scroll to position [26, 0]
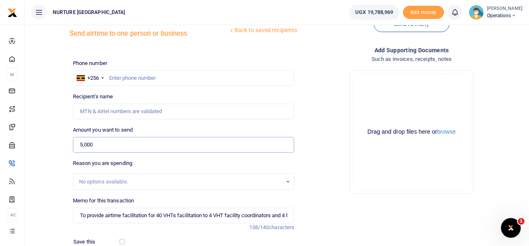
type input "5,000"
click at [123, 82] on input "text" at bounding box center [184, 78] width 222 height 16
type input "761077623"
type input "Nekemea Mpiima"
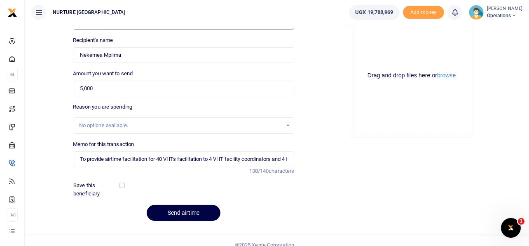
scroll to position [91, 0]
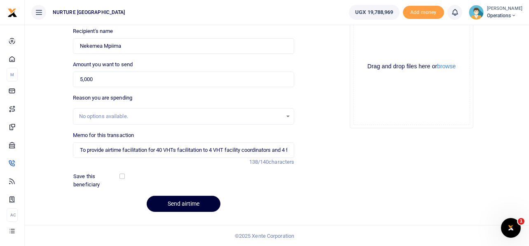
type input "761077623"
click at [179, 202] on button "Send airtime" at bounding box center [184, 204] width 74 height 16
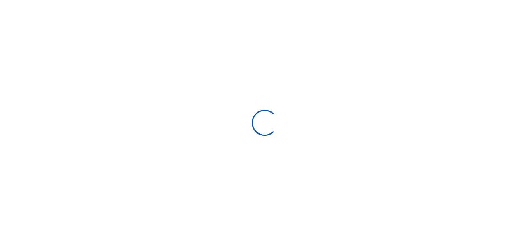
scroll to position [90, 0]
select select
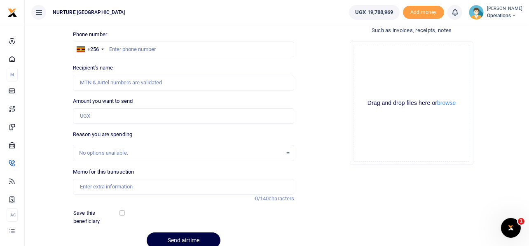
scroll to position [0, 0]
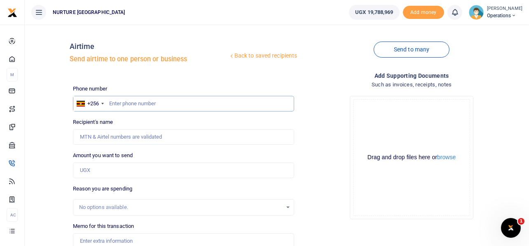
click at [171, 105] on input "text" at bounding box center [184, 104] width 222 height 16
click at [183, 103] on input "text" at bounding box center [184, 104] width 222 height 16
click at [136, 108] on input "text" at bounding box center [184, 104] width 222 height 16
click at [138, 107] on input "text" at bounding box center [184, 104] width 222 height 16
type input "783057518"
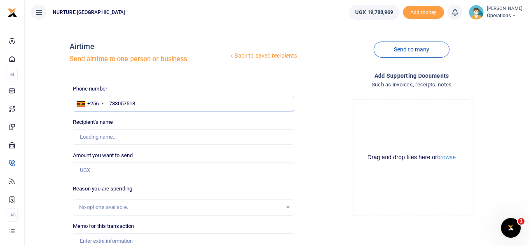
type input "Josephine Mary Nazziwa"
type input "783057518"
click at [140, 137] on input "Found" at bounding box center [184, 137] width 222 height 16
click at [145, 137] on input "Found" at bounding box center [184, 137] width 222 height 16
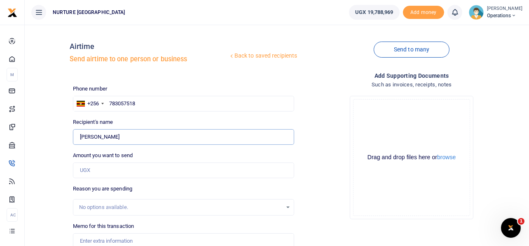
drag, startPoint x: 145, startPoint y: 137, endPoint x: 77, endPoint y: 140, distance: 67.6
click at [77, 140] on input "Found" at bounding box center [184, 137] width 222 height 16
type input "Kazibwe Gilbert"
click at [111, 169] on input "Amount you want to send" at bounding box center [184, 171] width 222 height 16
type input "9"
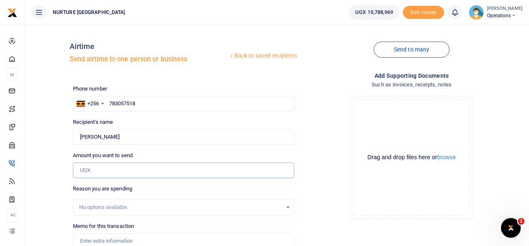
click at [111, 169] on input "Amount you want to send" at bounding box center [184, 171] width 222 height 16
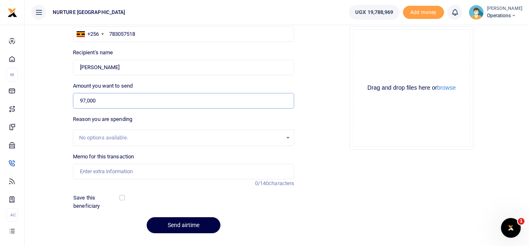
scroll to position [70, 0]
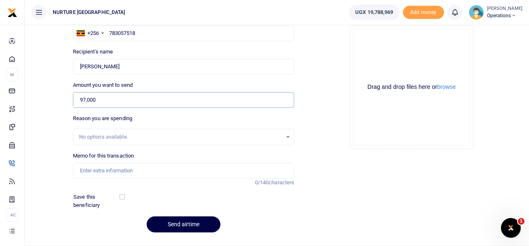
type input "97,000"
click at [192, 171] on input "Memo for this transaction" at bounding box center [184, 171] width 222 height 16
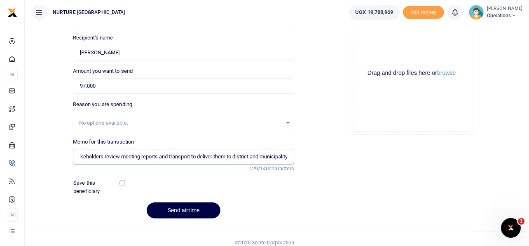
scroll to position [91, 0]
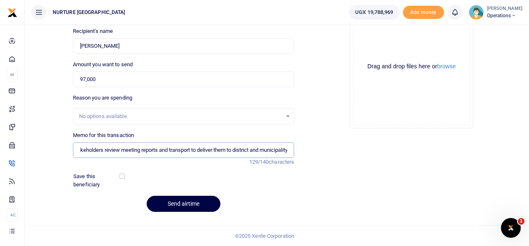
click at [119, 152] on input "Payment for printing of quarterly stakeholders review meeting reports and trans…" at bounding box center [184, 150] width 222 height 16
click at [233, 151] on input "Payment for printing of quarterly stakeholders review meeting reports and trans…" at bounding box center [184, 150] width 222 height 16
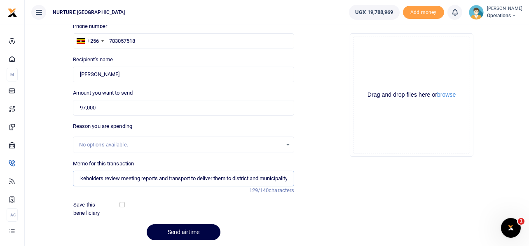
scroll to position [82, 0]
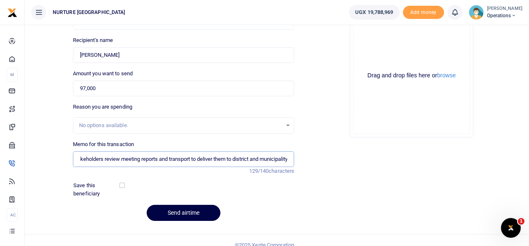
click at [163, 157] on input "Payment for printing of quarterly stakeholders review meeting reports and trans…" at bounding box center [184, 160] width 222 height 16
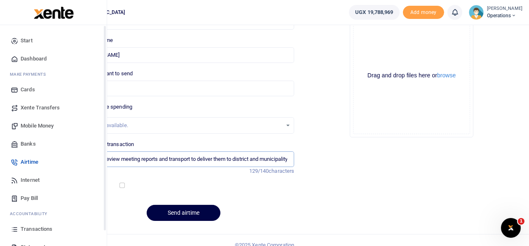
type input "Payment for printing of quarterly stakeholders review meeting reports and trans…"
click at [43, 124] on span "Mobile Money" at bounding box center [37, 126] width 33 height 8
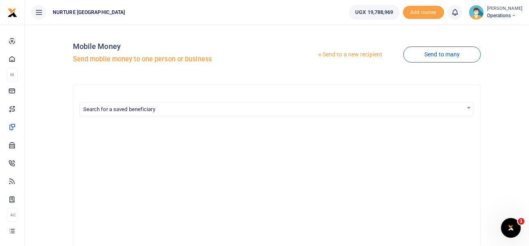
click at [346, 55] on link "Send to a new recipient" at bounding box center [349, 54] width 107 height 15
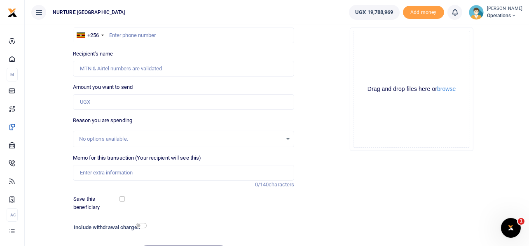
scroll to position [118, 0]
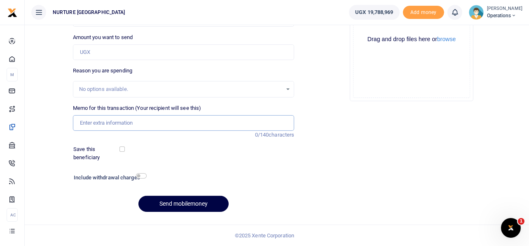
click at [131, 122] on input "Memo for this transaction (Your recipient will see this)" at bounding box center [184, 123] width 222 height 16
paste input "Payment for printing of quarterly stakeholders review meeting reports and trans…"
type input "Payment for printing of quarterly stakeholders review meeting reports and trans…"
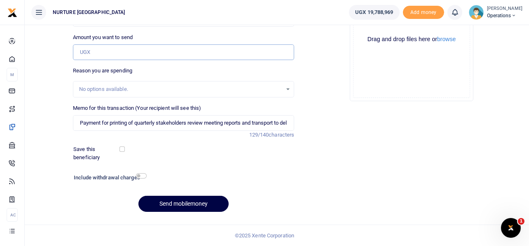
drag, startPoint x: 91, startPoint y: 57, endPoint x: 91, endPoint y: 52, distance: 5.4
click at [91, 54] on input "Amount you want to send" at bounding box center [184, 52] width 222 height 16
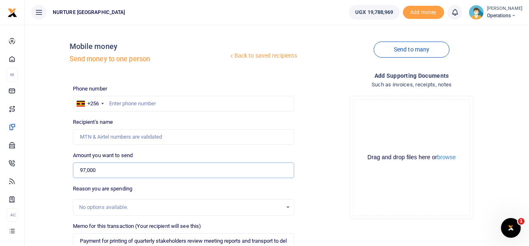
type input "97,000"
click at [133, 100] on input "text" at bounding box center [184, 104] width 222 height 16
type input "783057518"
type input "Josephine Mary Nazziwa"
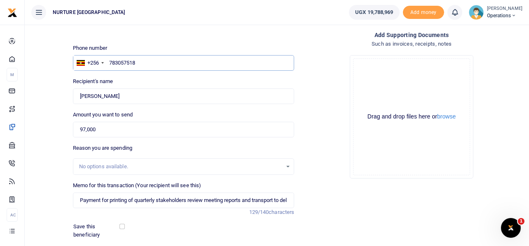
scroll to position [82, 0]
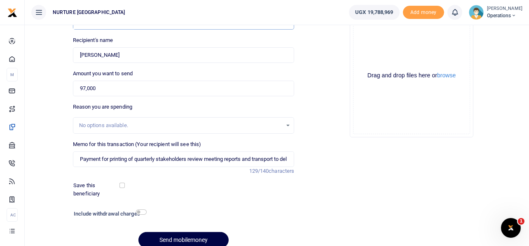
type input "783057518"
click at [158, 58] on input "Found" at bounding box center [184, 55] width 222 height 16
click at [158, 57] on input "Found" at bounding box center [184, 55] width 222 height 16
click at [161, 53] on input "Found" at bounding box center [184, 55] width 222 height 16
click at [154, 55] on input "Found" at bounding box center [184, 55] width 222 height 16
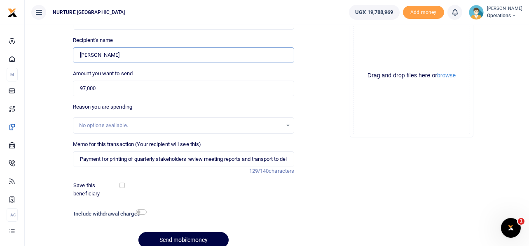
drag, startPoint x: 149, startPoint y: 55, endPoint x: 74, endPoint y: 56, distance: 75.4
click at [74, 56] on input "Found" at bounding box center [184, 55] width 222 height 16
type input "Kazibwe Gilbert"
click at [327, 106] on div "Drop your files here Drag and drop files here or browse Powered by Uppy" at bounding box center [412, 75] width 222 height 137
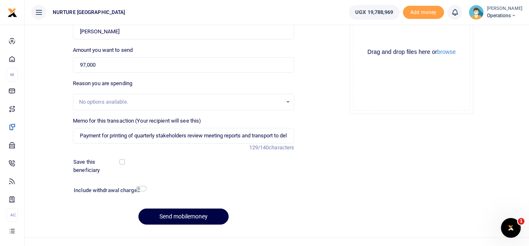
scroll to position [118, 0]
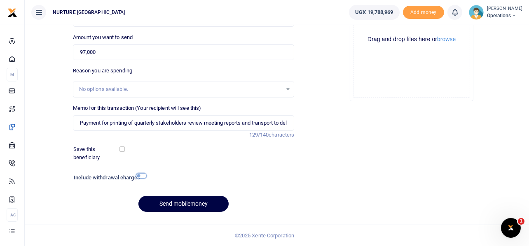
click at [142, 176] on input "checkbox" at bounding box center [141, 175] width 11 height 5
checkbox input "true"
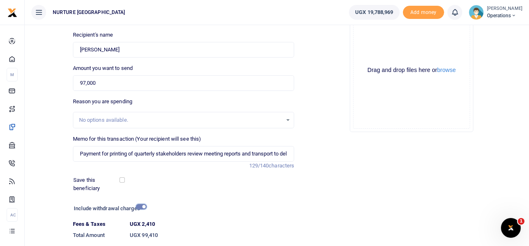
scroll to position [141, 0]
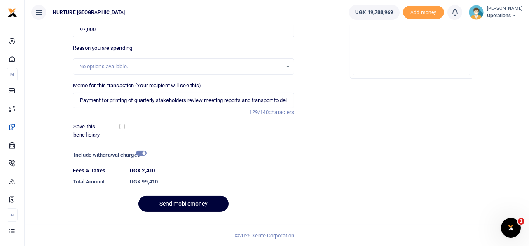
click at [180, 203] on button "Send mobilemoney" at bounding box center [183, 204] width 90 height 16
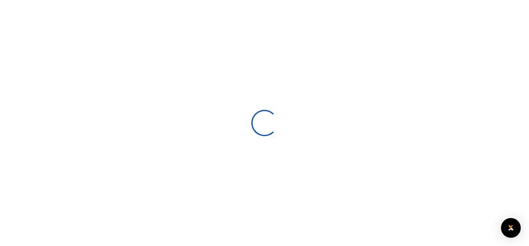
select select
